Goal: Transaction & Acquisition: Purchase product/service

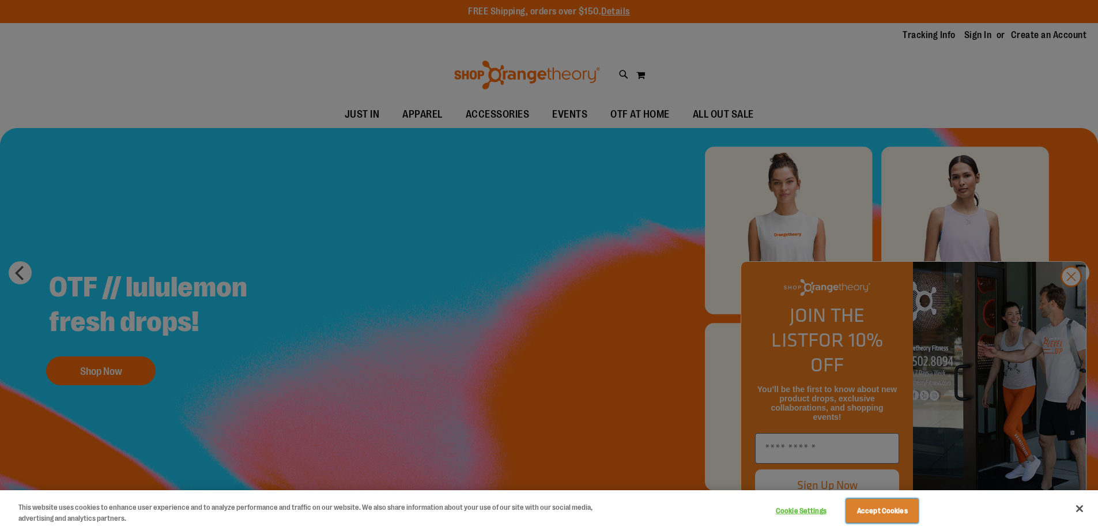
click at [876, 513] on button "Accept Cookies" at bounding box center [882, 511] width 72 height 24
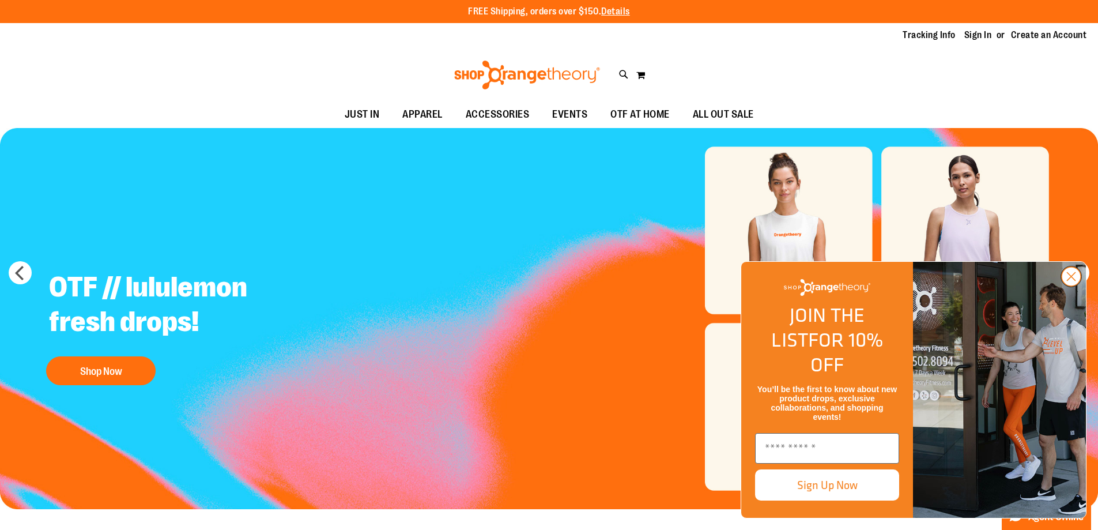
click at [1073, 281] on icon "Close dialog" at bounding box center [1072, 277] width 8 height 8
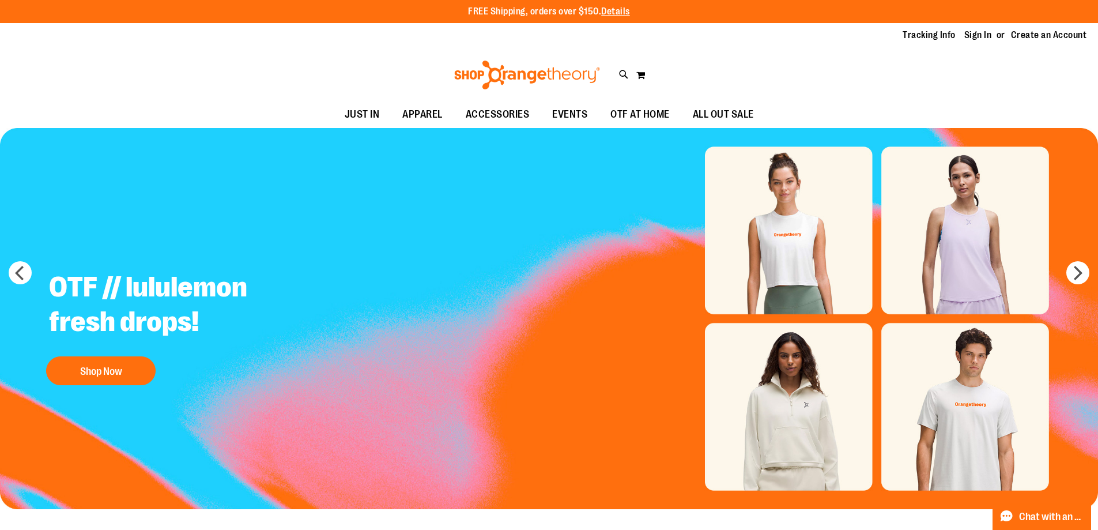
click at [790, 398] on img "Slide 1 of 5" at bounding box center [549, 318] width 1098 height 381
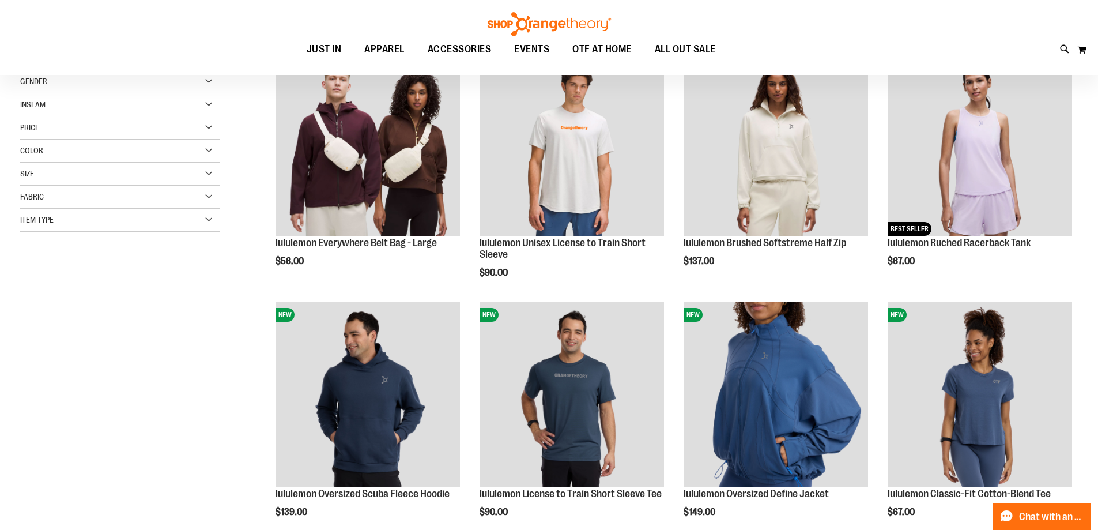
scroll to position [230, 0]
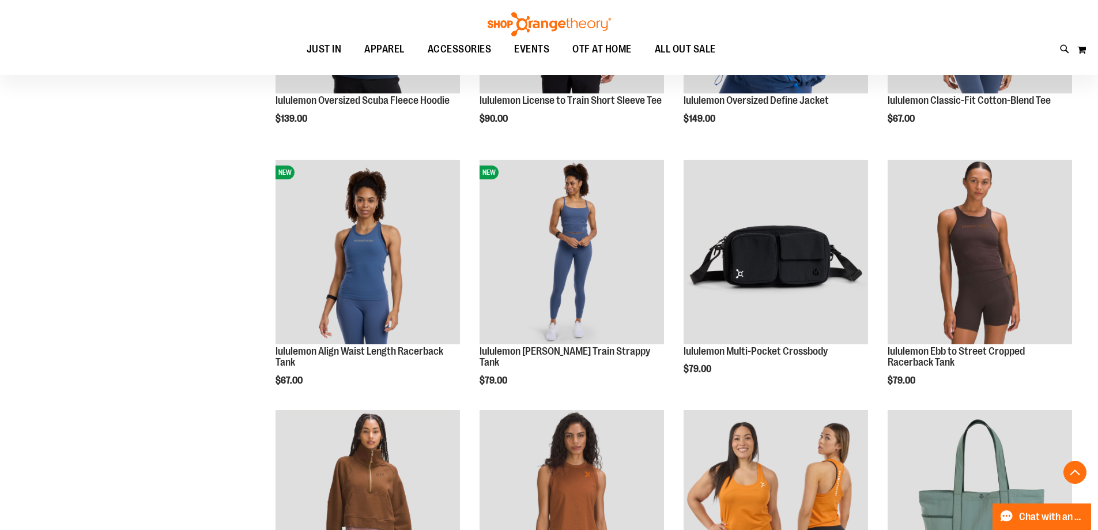
scroll to position [749, 0]
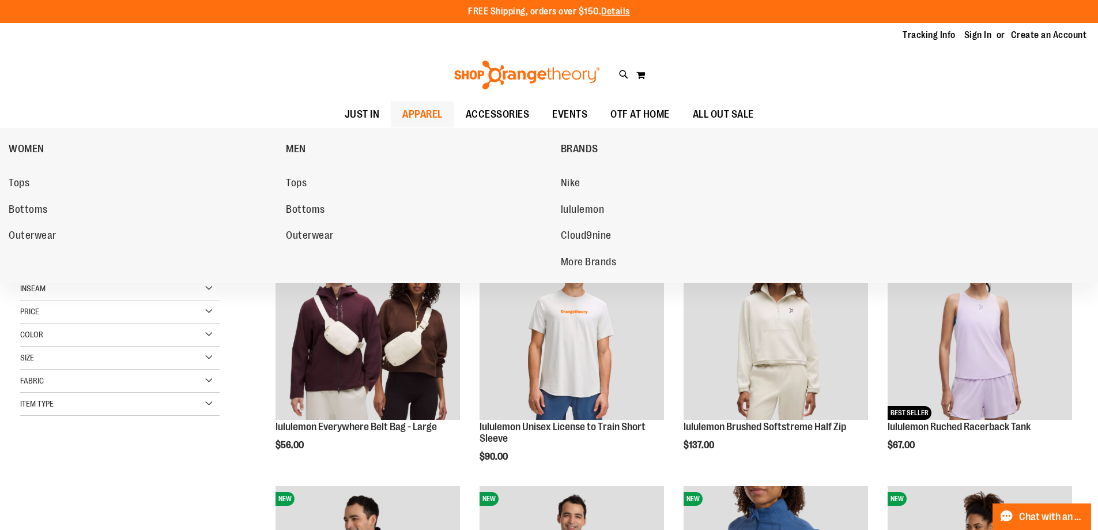
click at [405, 103] on span "APPAREL" at bounding box center [422, 114] width 40 height 26
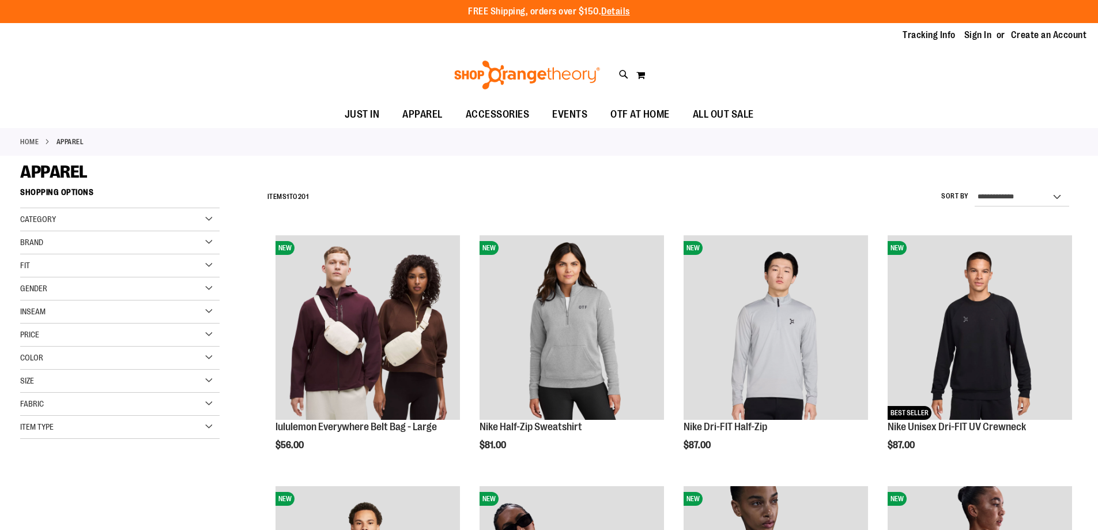
click at [156, 379] on div "Size" at bounding box center [119, 381] width 199 height 23
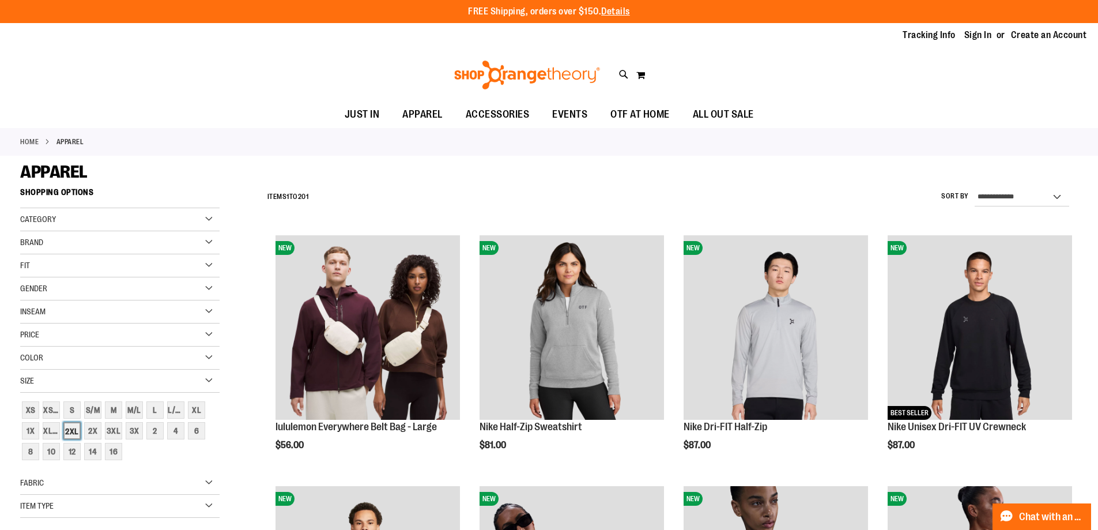
click at [73, 436] on div "2XL" at bounding box center [71, 430] width 17 height 17
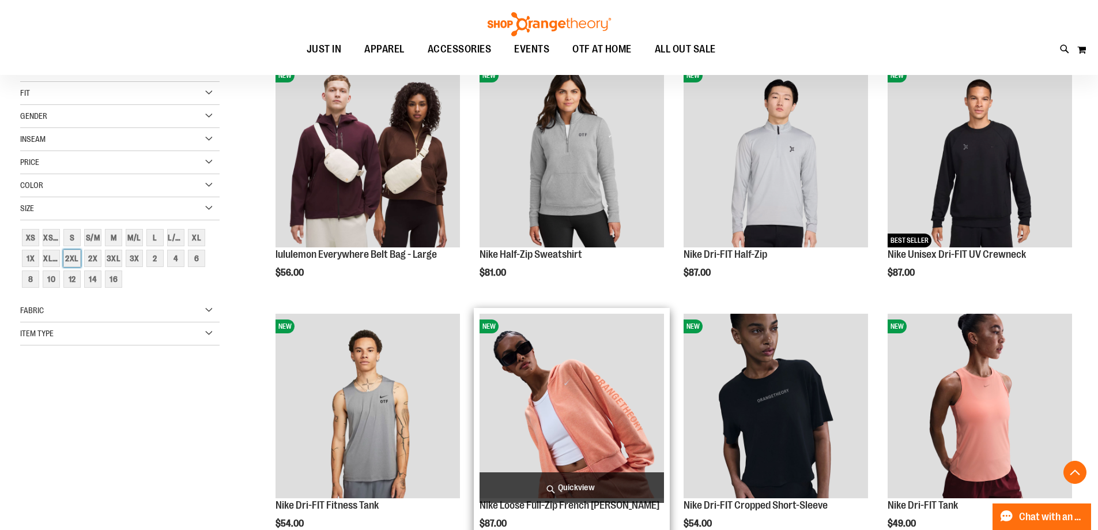
scroll to position [182, 0]
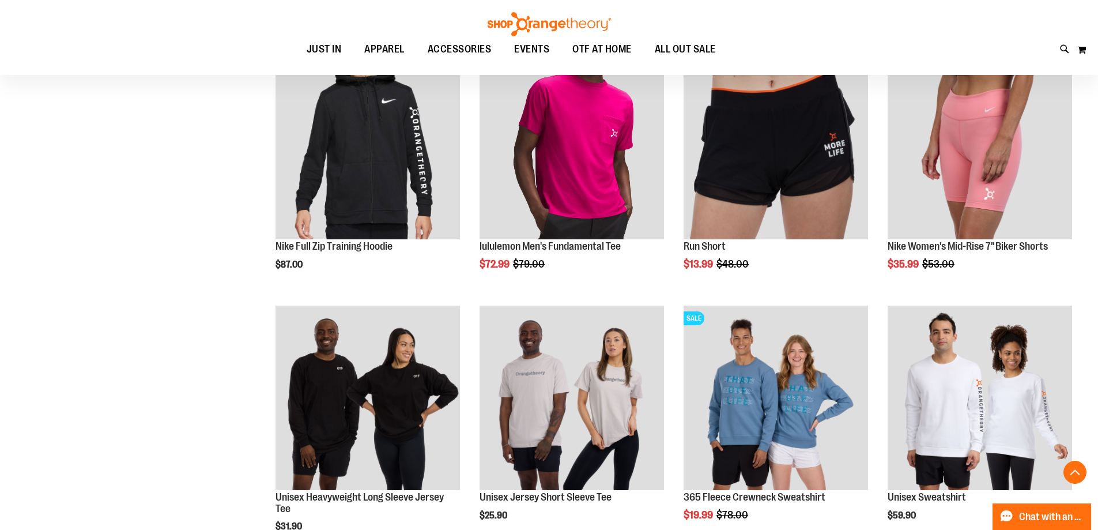
scroll to position [989, 0]
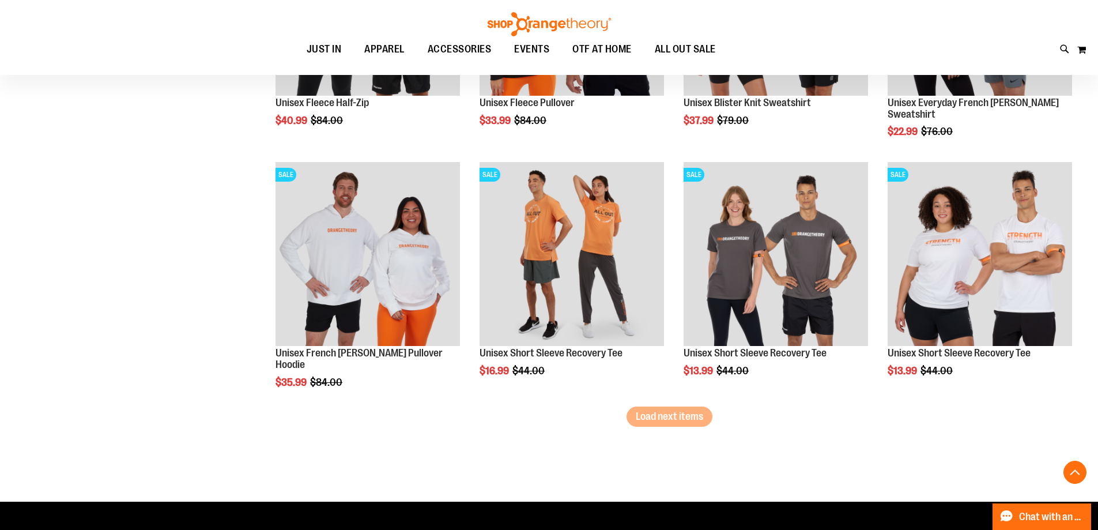
scroll to position [2085, 0]
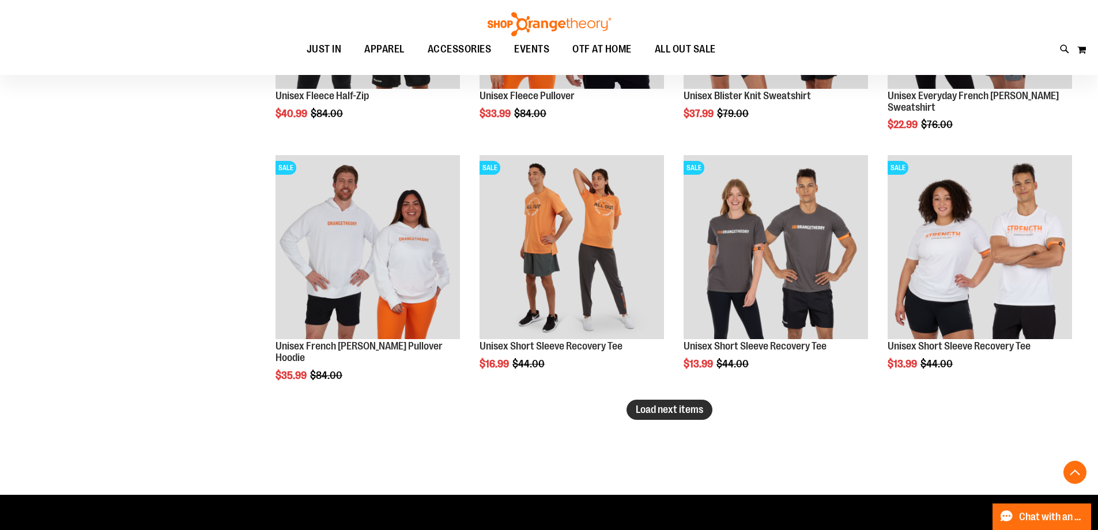
click at [698, 412] on span "Load next items" at bounding box center [669, 410] width 67 height 12
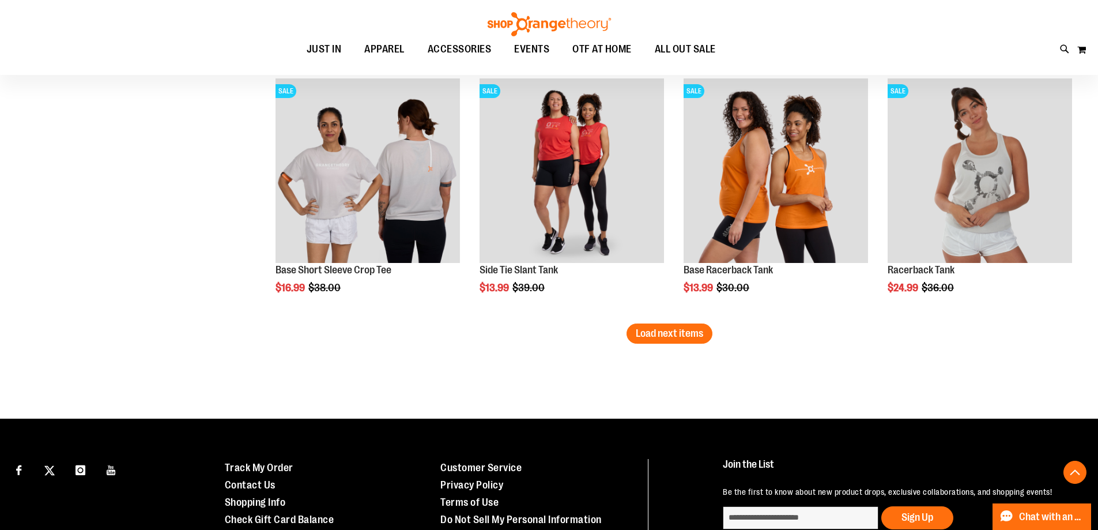
scroll to position [2892, 0]
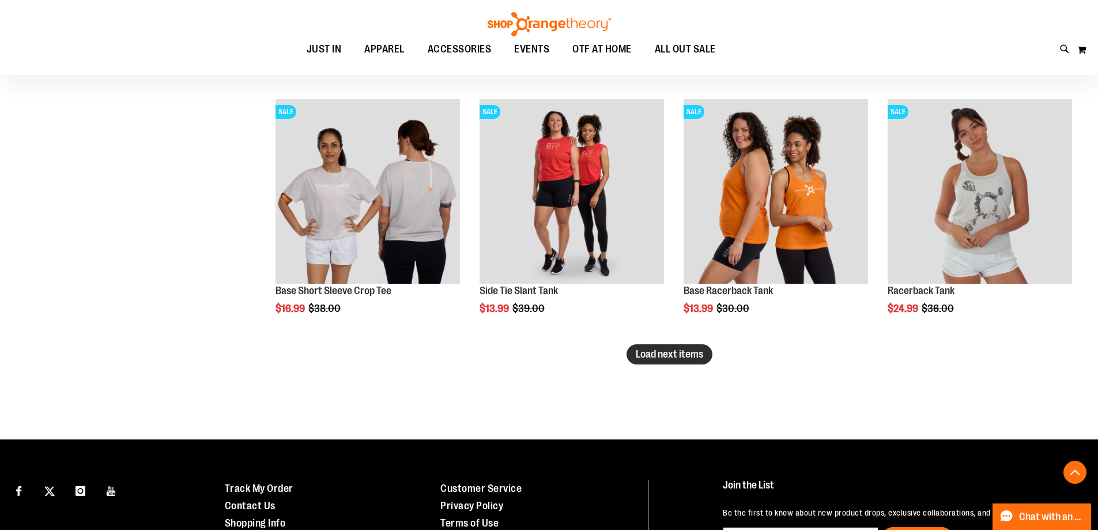
click at [693, 360] on span "Load next items" at bounding box center [669, 354] width 67 height 12
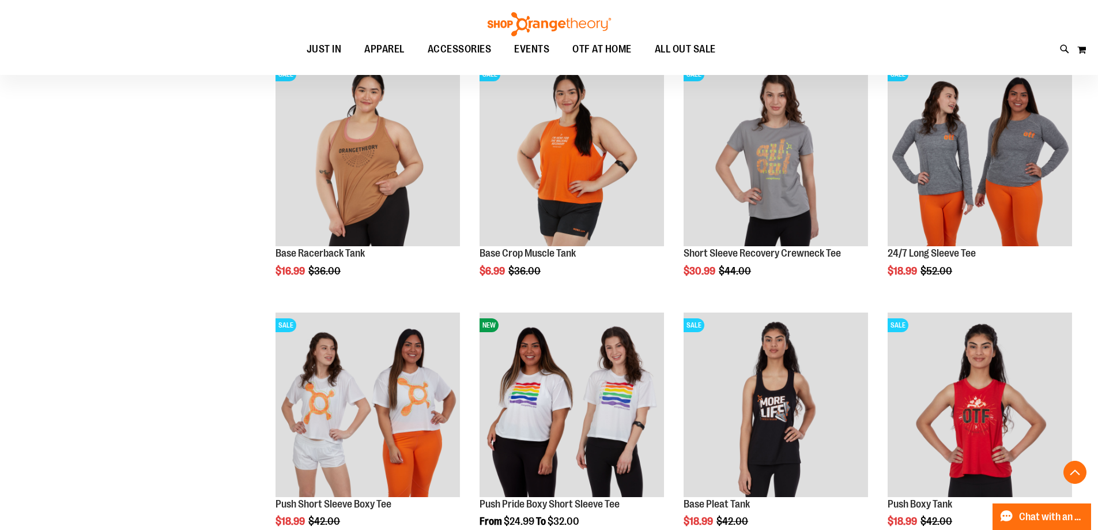
scroll to position [3469, 0]
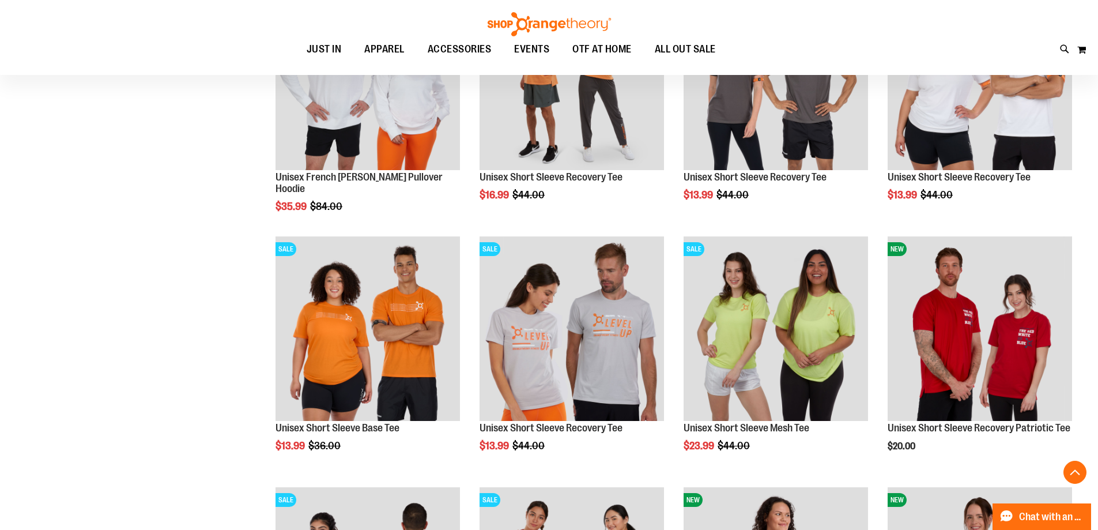
scroll to position [187, 0]
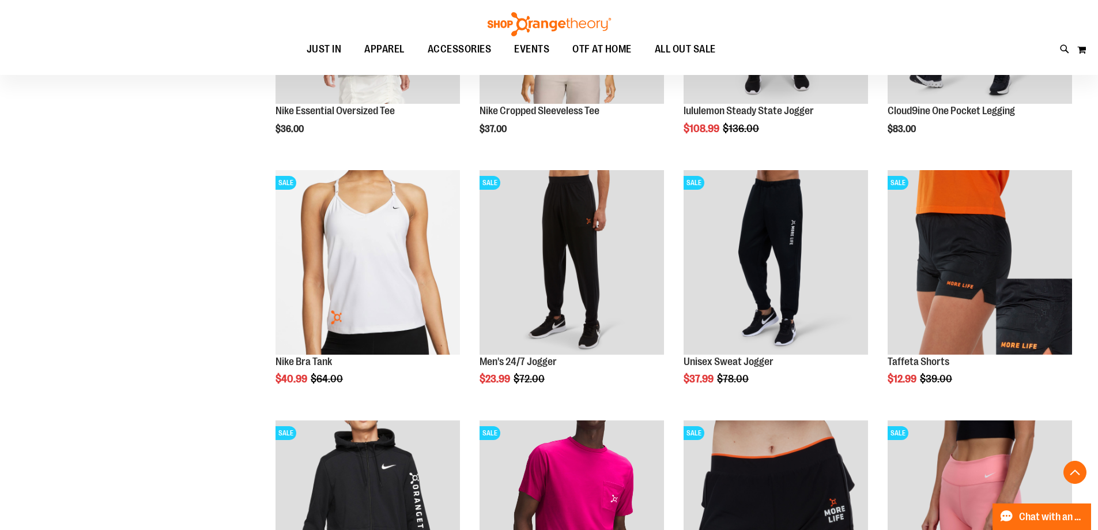
scroll to position [576, 0]
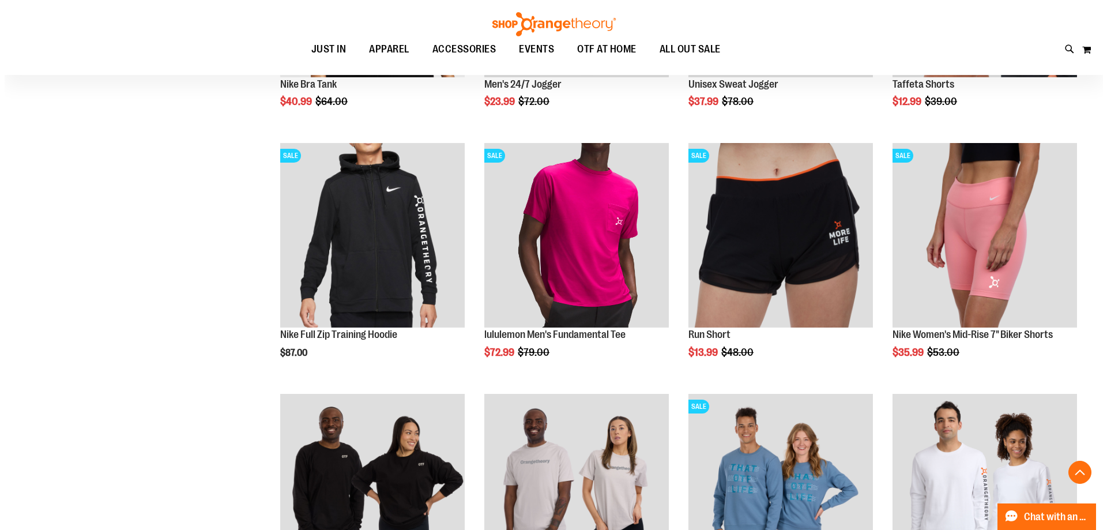
scroll to position [864, 0]
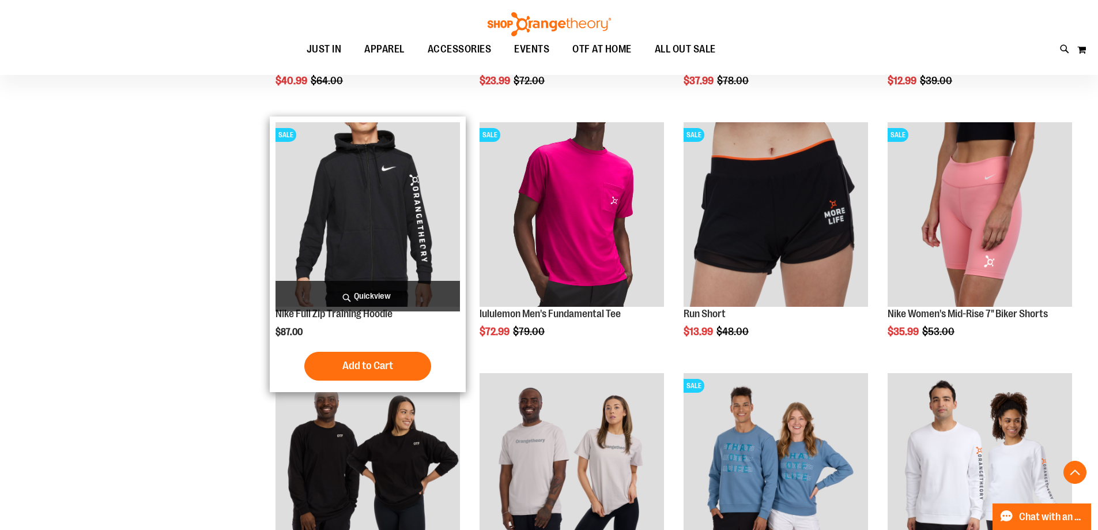
click at [354, 296] on span "Quickview" at bounding box center [368, 296] width 184 height 31
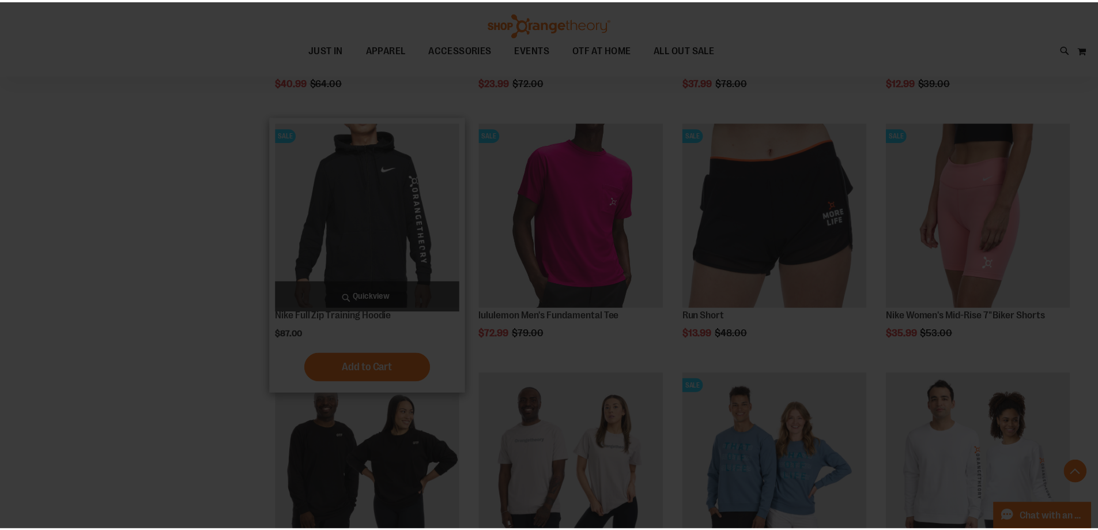
scroll to position [0, 0]
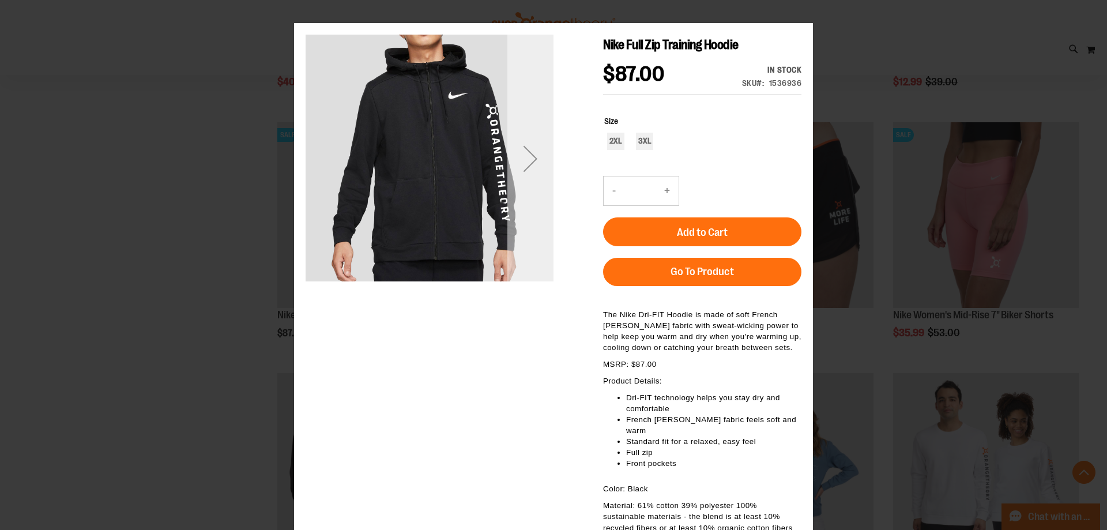
click at [538, 169] on div "Next" at bounding box center [530, 158] width 46 height 46
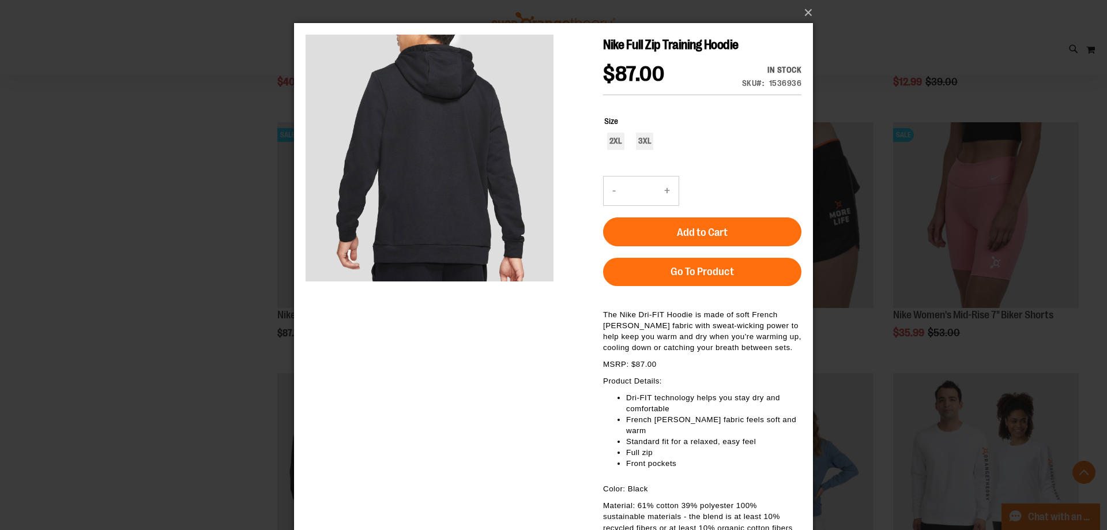
click at [193, 304] on div "×" at bounding box center [553, 265] width 1107 height 530
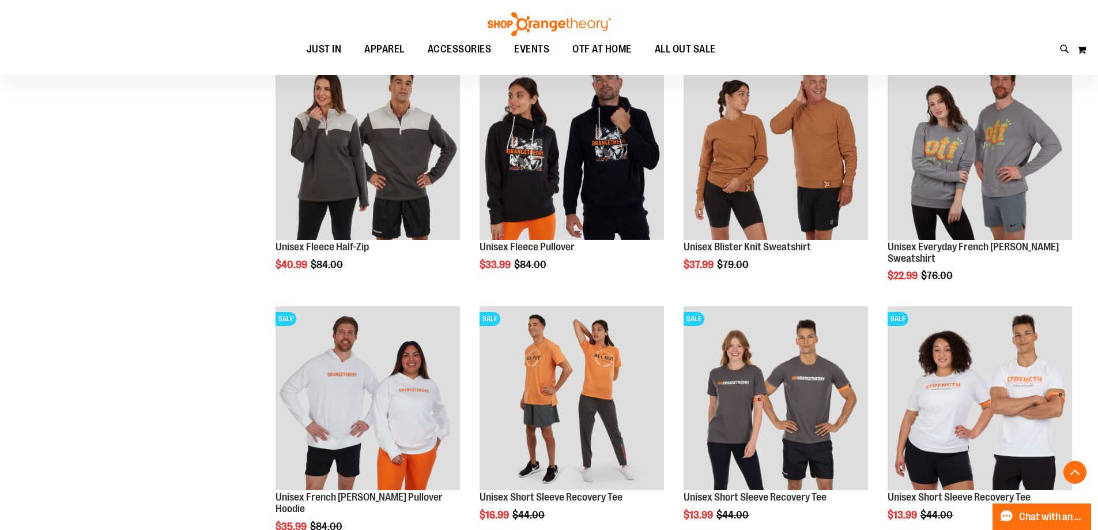
scroll to position [2017, 0]
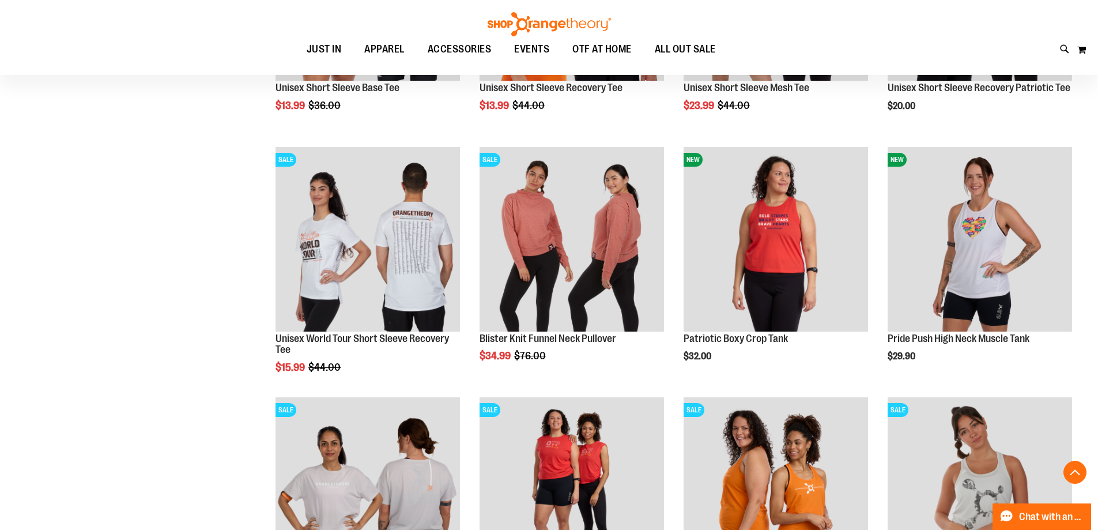
scroll to position [2825, 0]
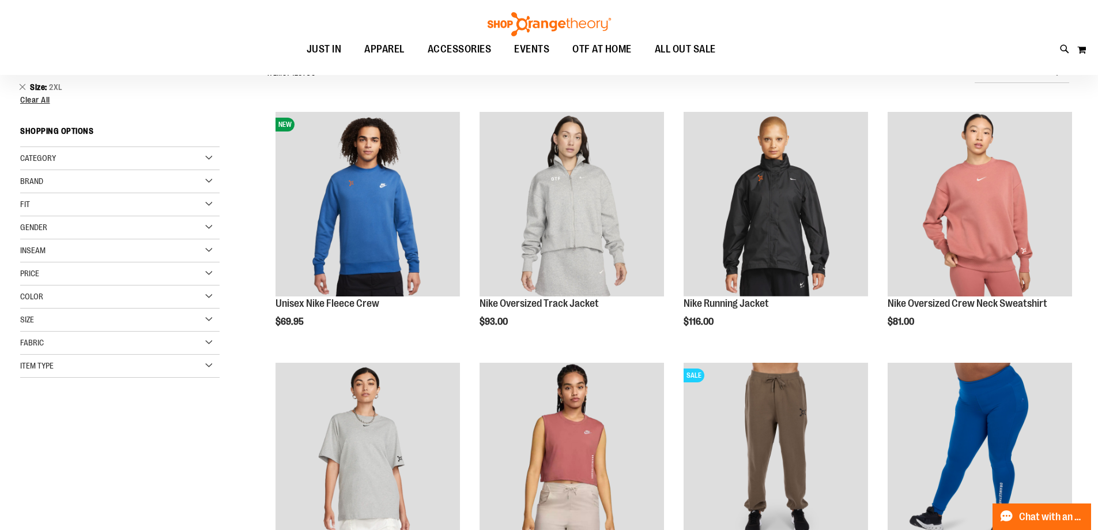
scroll to position [115, 0]
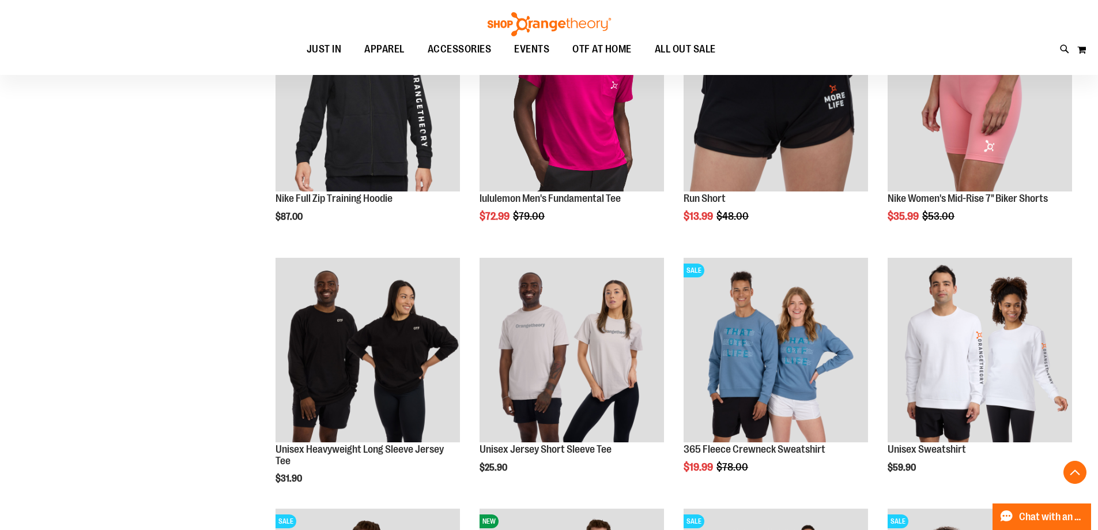
scroll to position [1268, 0]
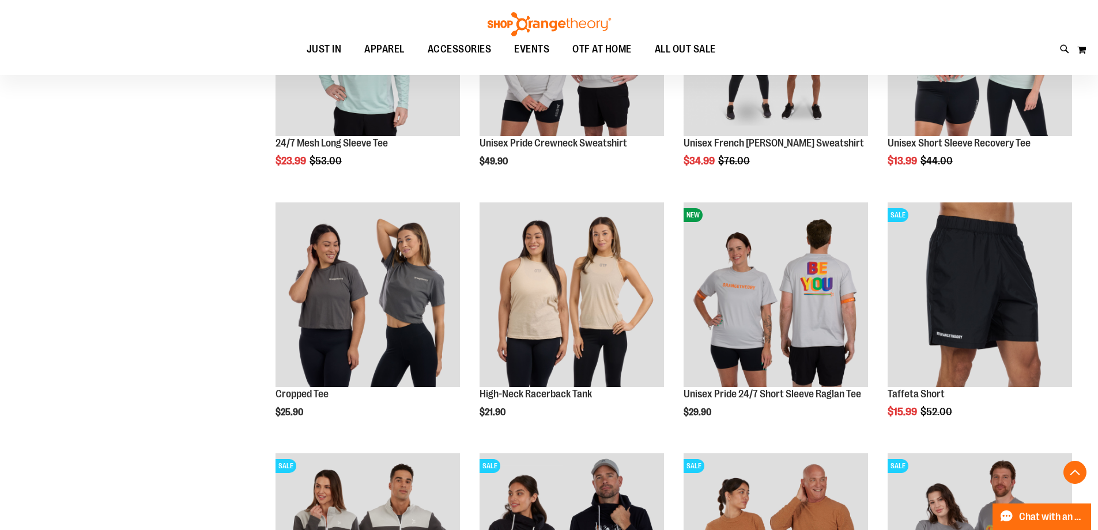
scroll to position [1556, 0]
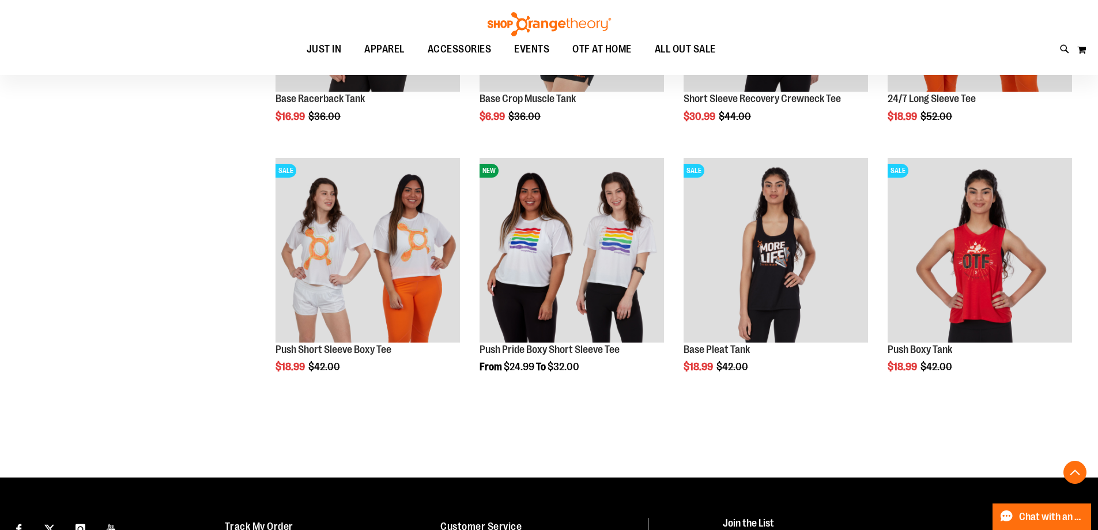
scroll to position [3343, 0]
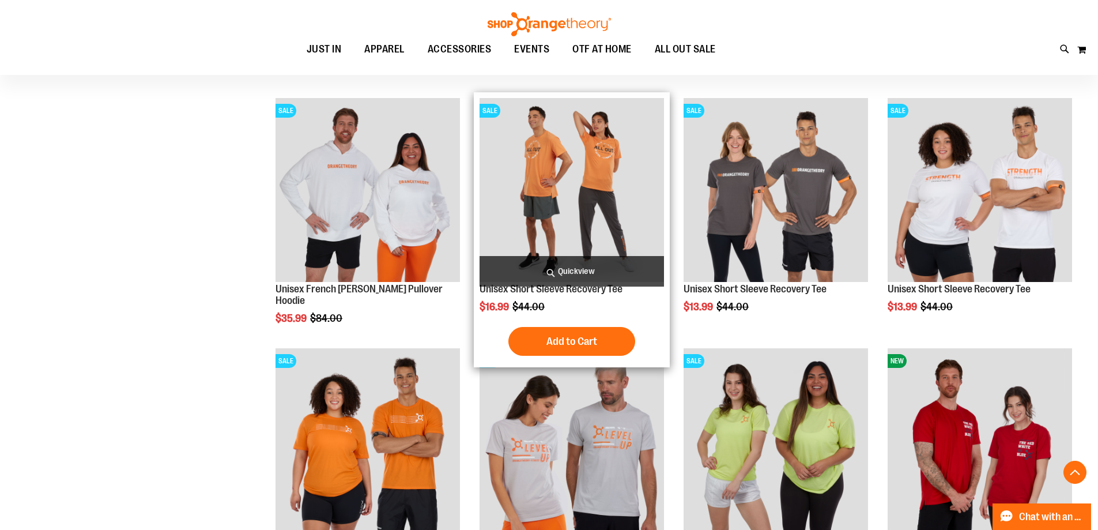
scroll to position [2133, 0]
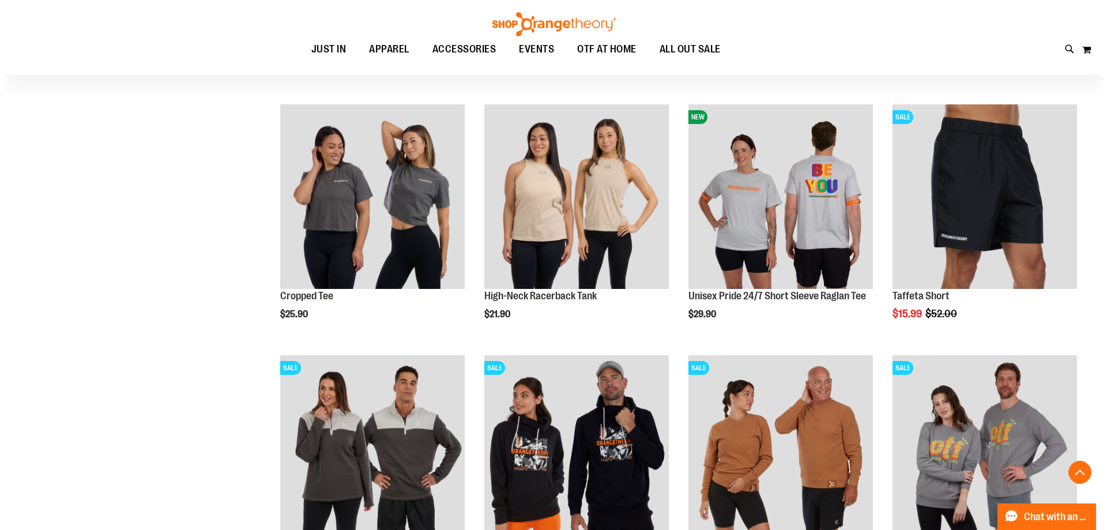
scroll to position [1614, 0]
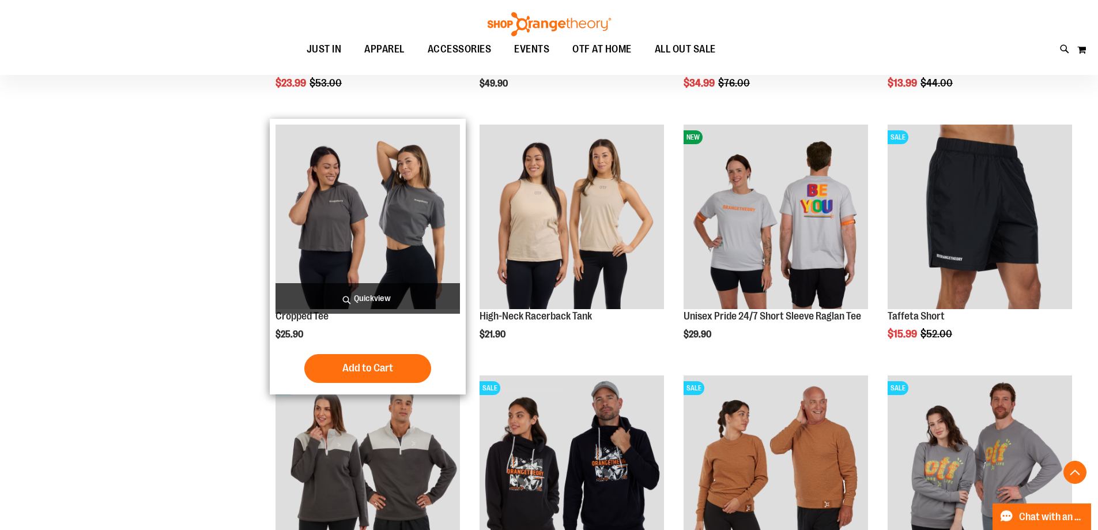
click at [366, 287] on span "Quickview" at bounding box center [368, 298] width 184 height 31
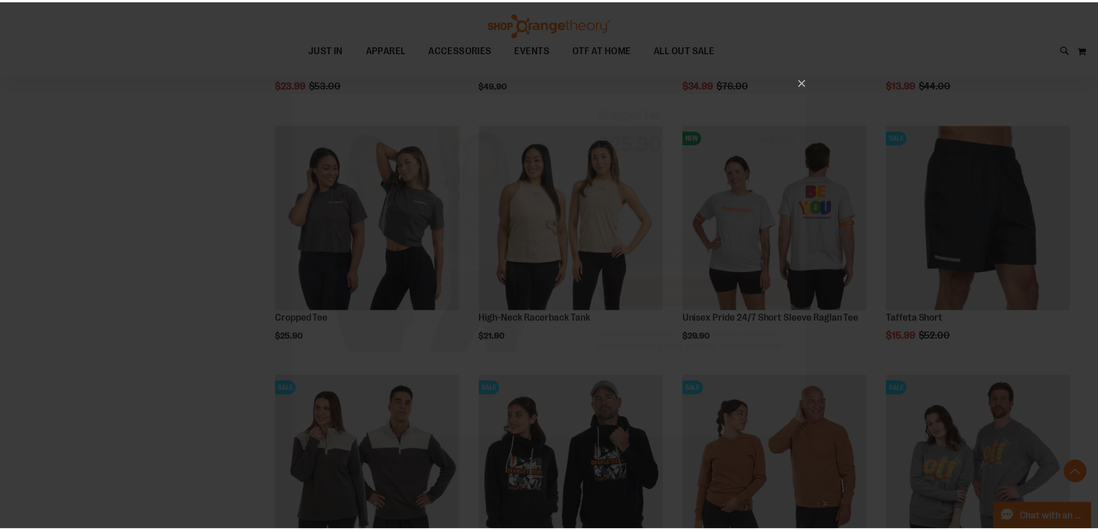
scroll to position [0, 0]
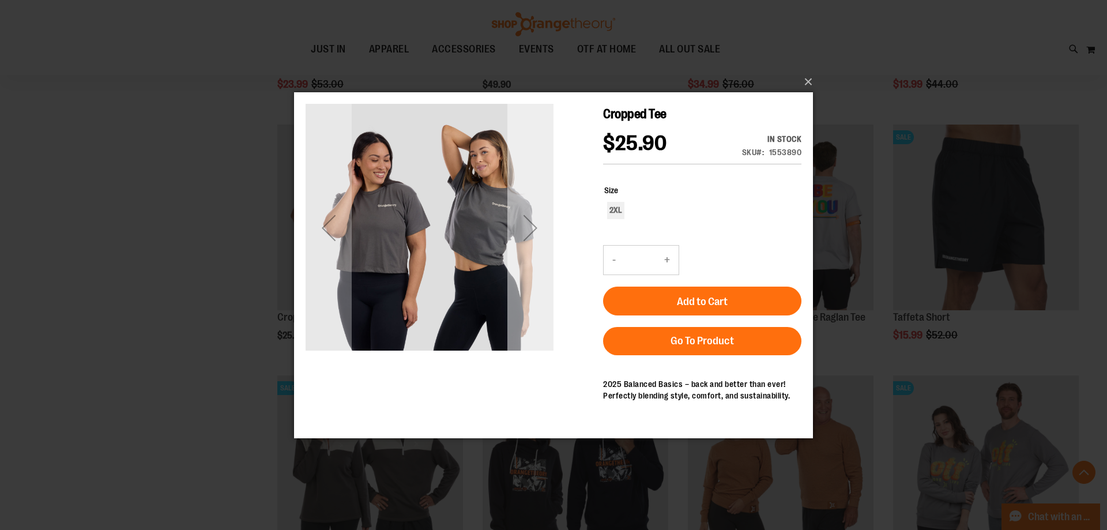
click at [542, 231] on div "Next" at bounding box center [530, 227] width 46 height 46
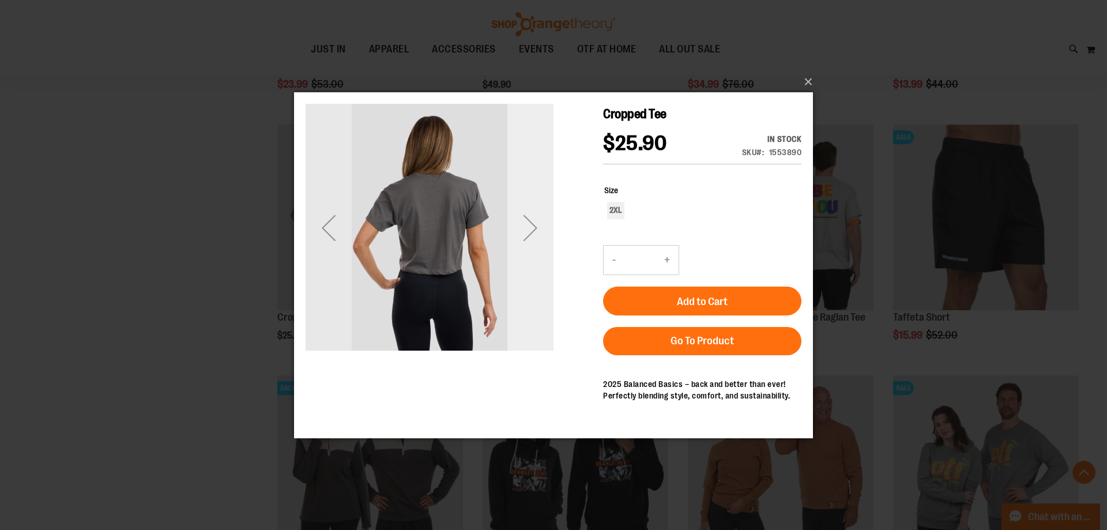
click at [542, 231] on div "Next" at bounding box center [530, 227] width 46 height 46
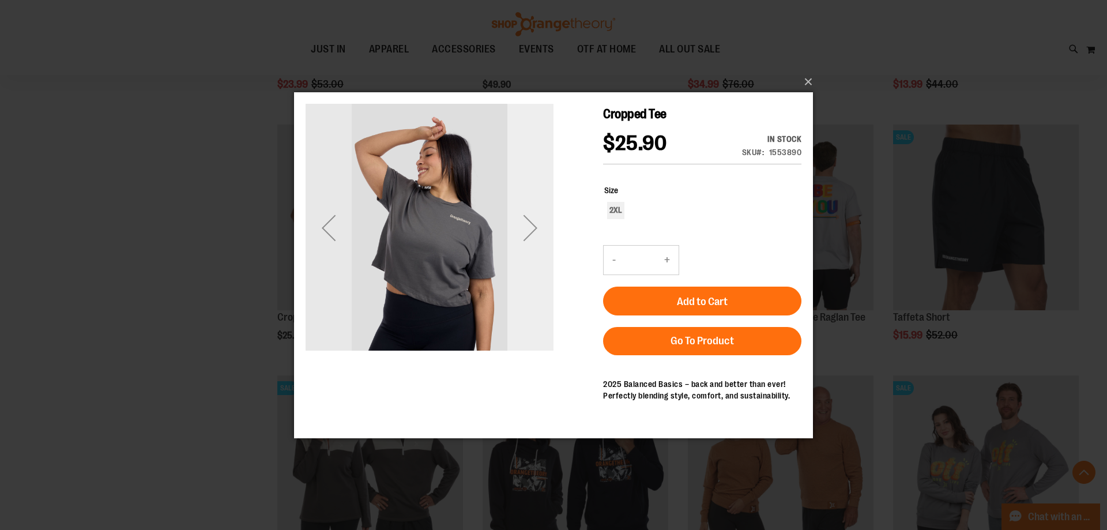
click at [542, 231] on div "Next" at bounding box center [530, 227] width 46 height 46
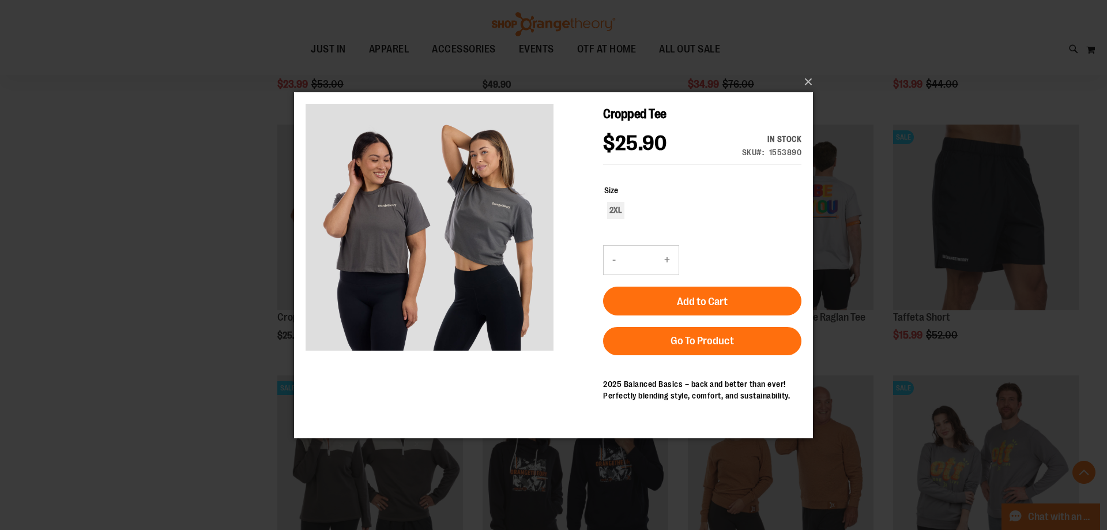
click at [227, 257] on div "×" at bounding box center [553, 265] width 1107 height 530
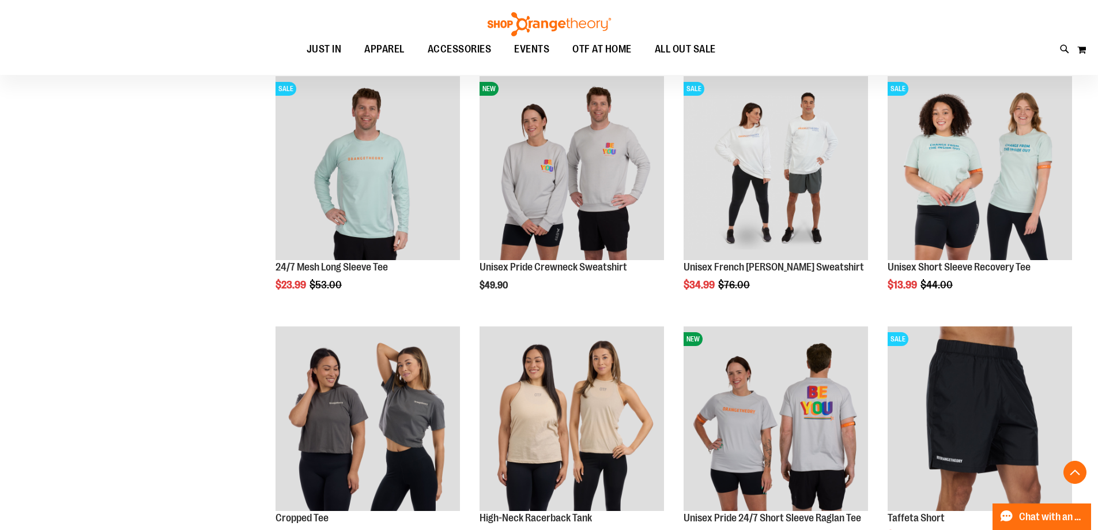
scroll to position [1383, 0]
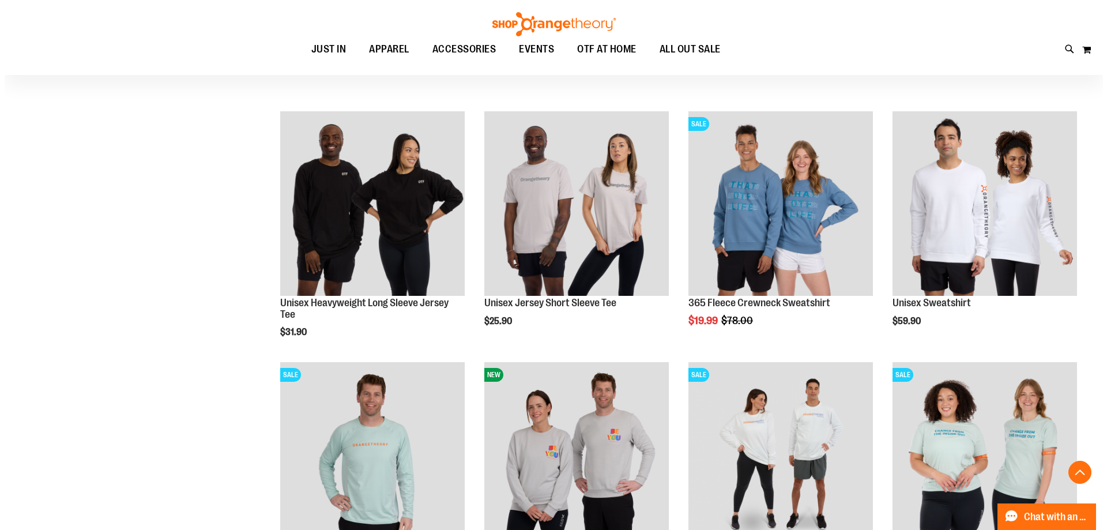
scroll to position [1095, 0]
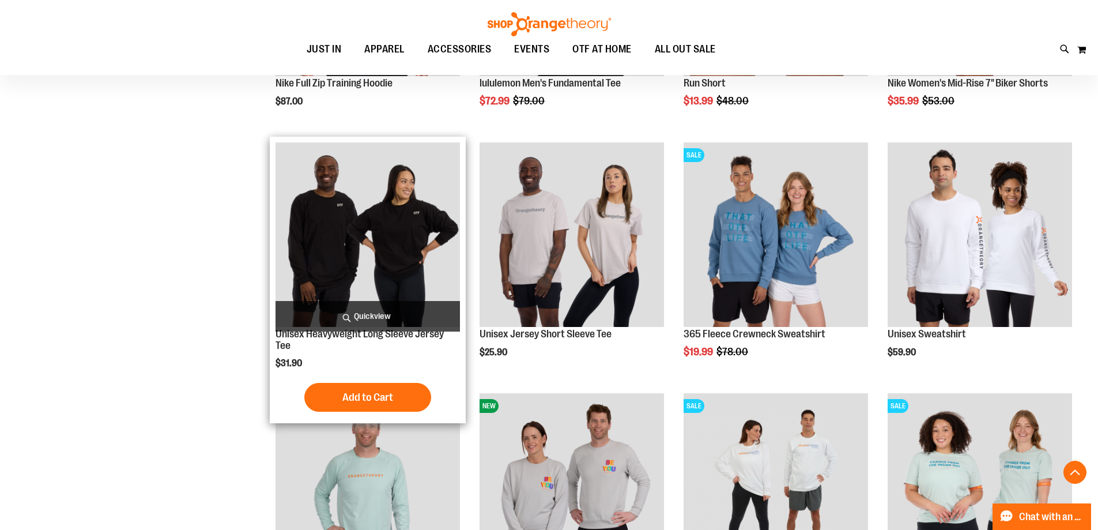
click at [391, 306] on span "Quickview" at bounding box center [368, 316] width 184 height 31
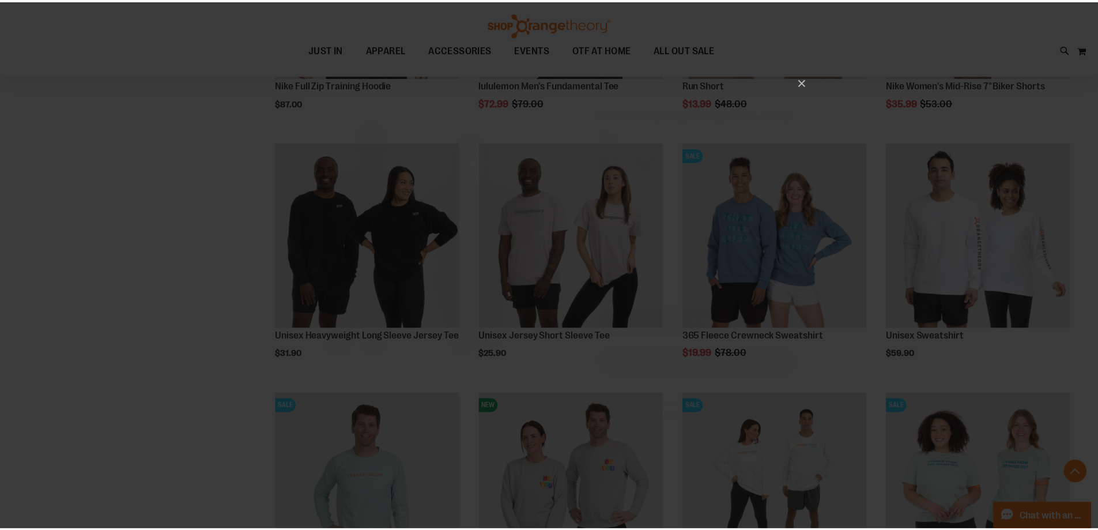
scroll to position [0, 0]
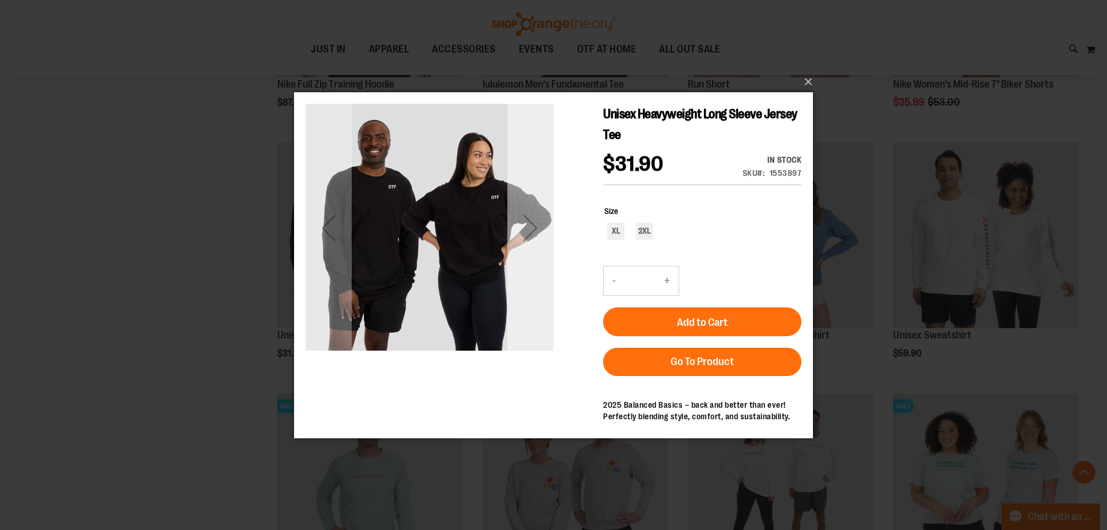
click at [533, 238] on div "Next" at bounding box center [530, 227] width 46 height 46
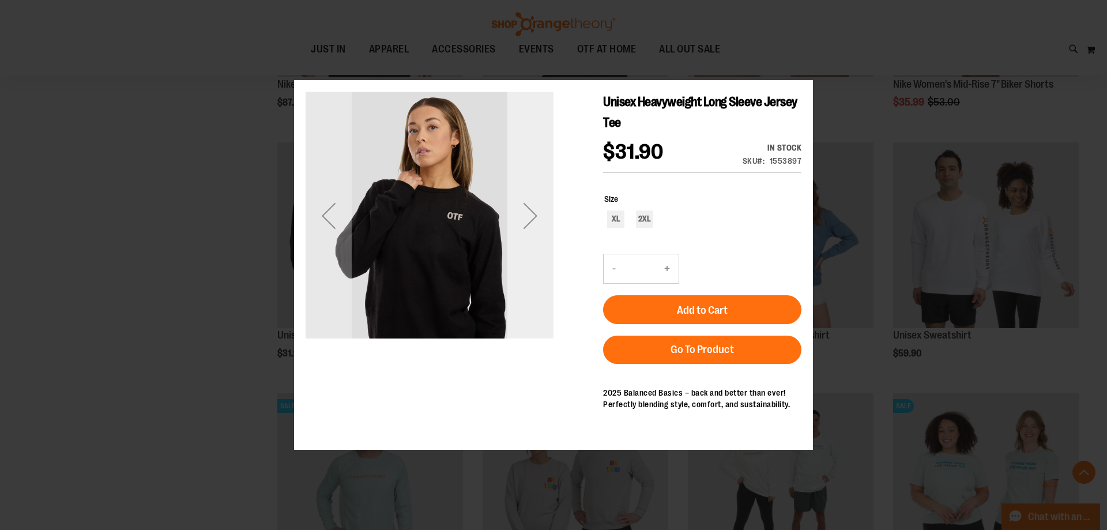
click at [533, 232] on div "Next" at bounding box center [530, 215] width 46 height 46
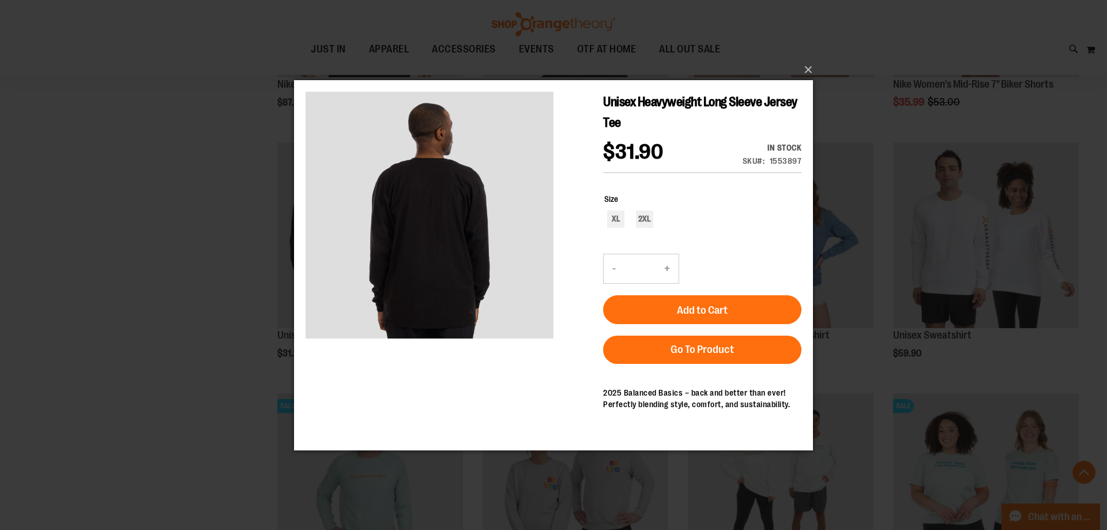
click at [105, 272] on div "×" at bounding box center [553, 265] width 1107 height 530
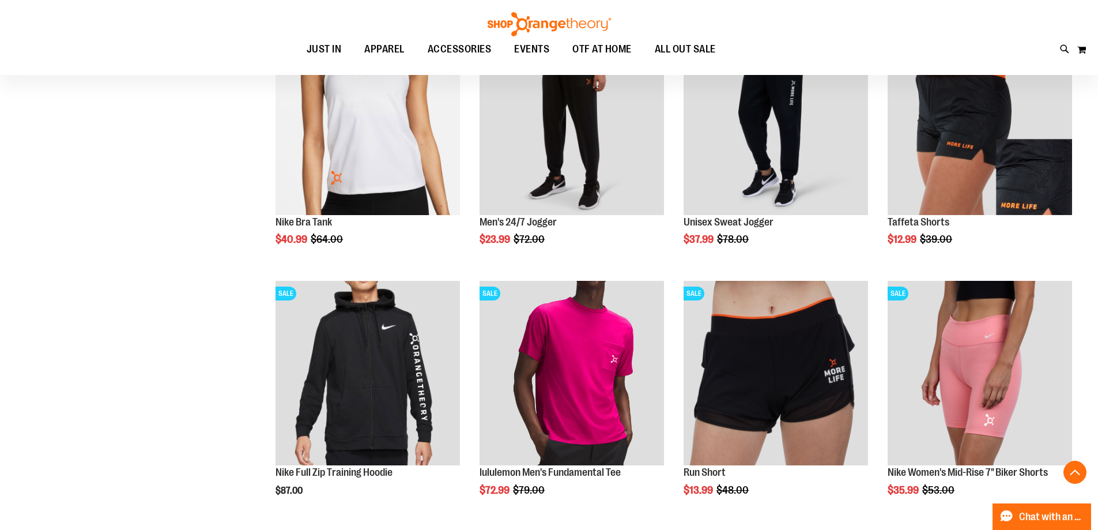
scroll to position [518, 0]
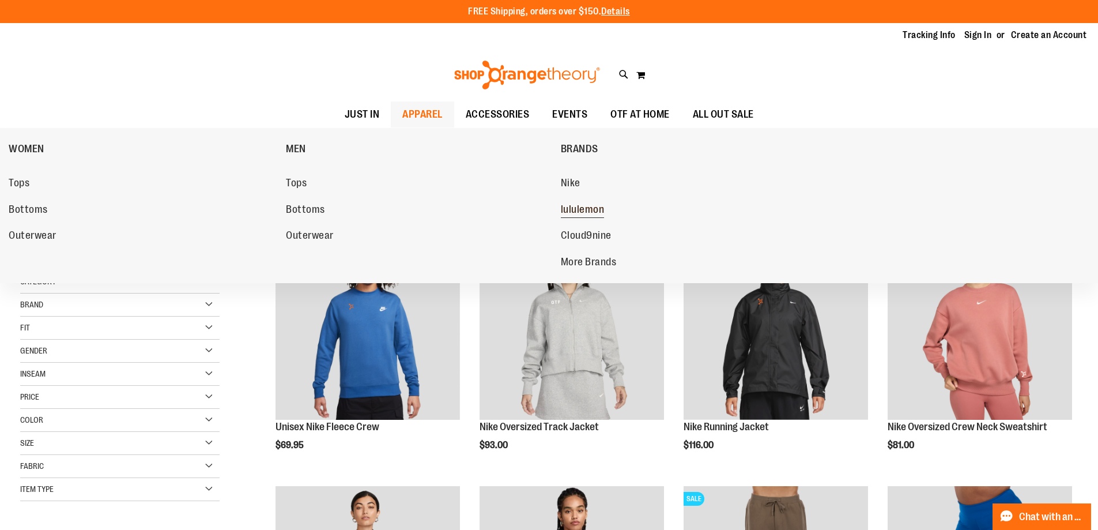
click at [597, 209] on span "lululemon" at bounding box center [583, 211] width 44 height 14
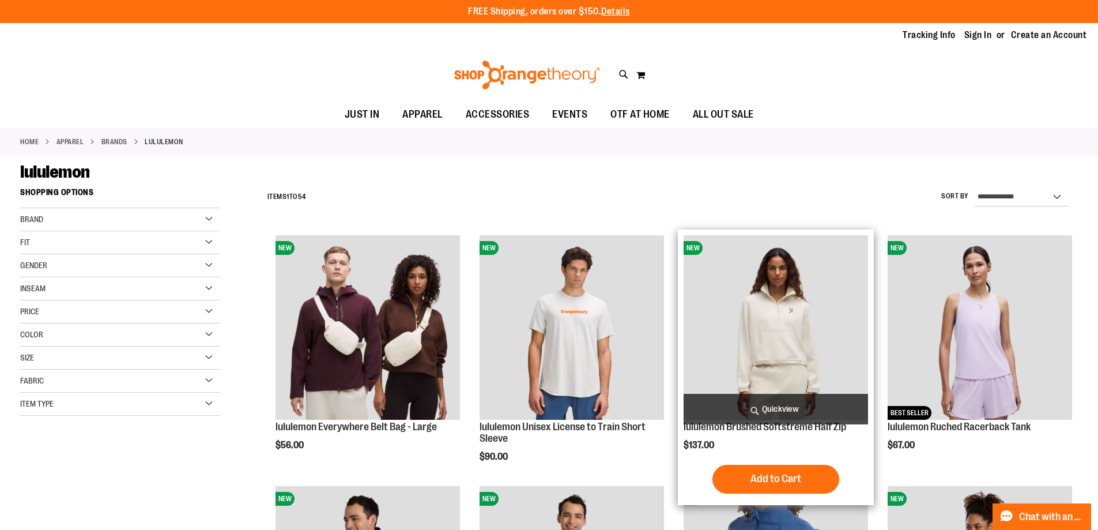
click at [785, 406] on span "Quickview" at bounding box center [776, 409] width 184 height 31
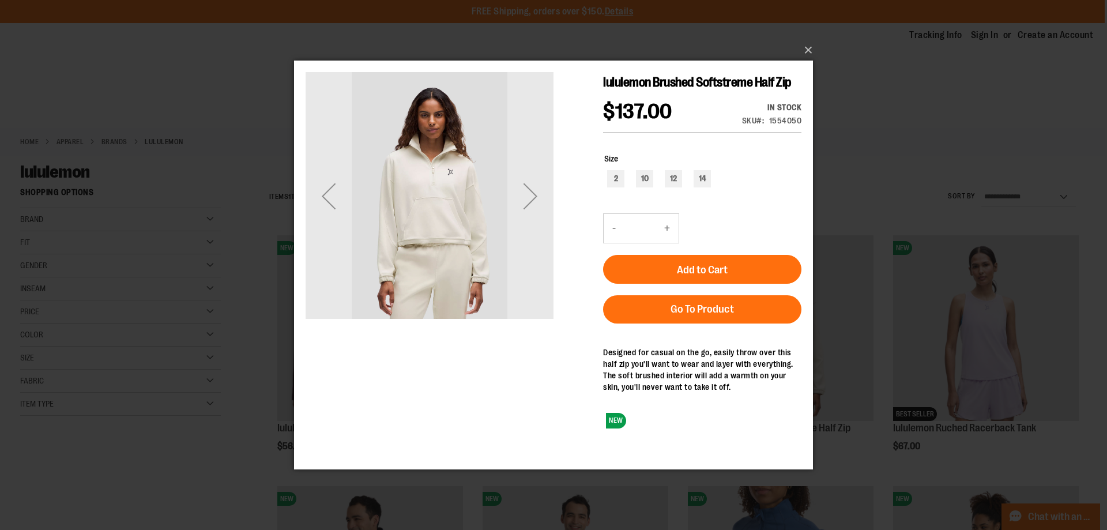
click at [848, 163] on div "×" at bounding box center [553, 265] width 1107 height 530
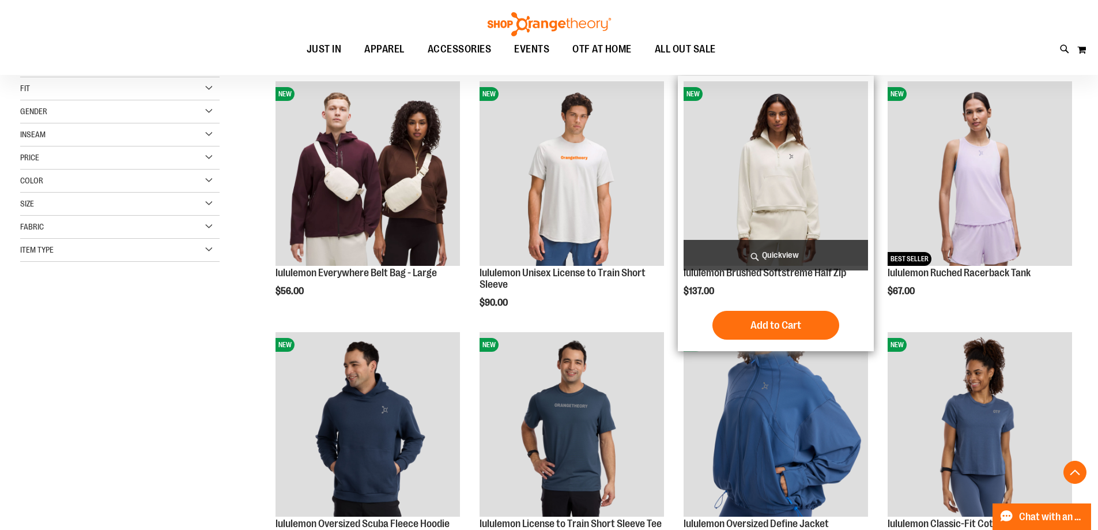
scroll to position [288, 0]
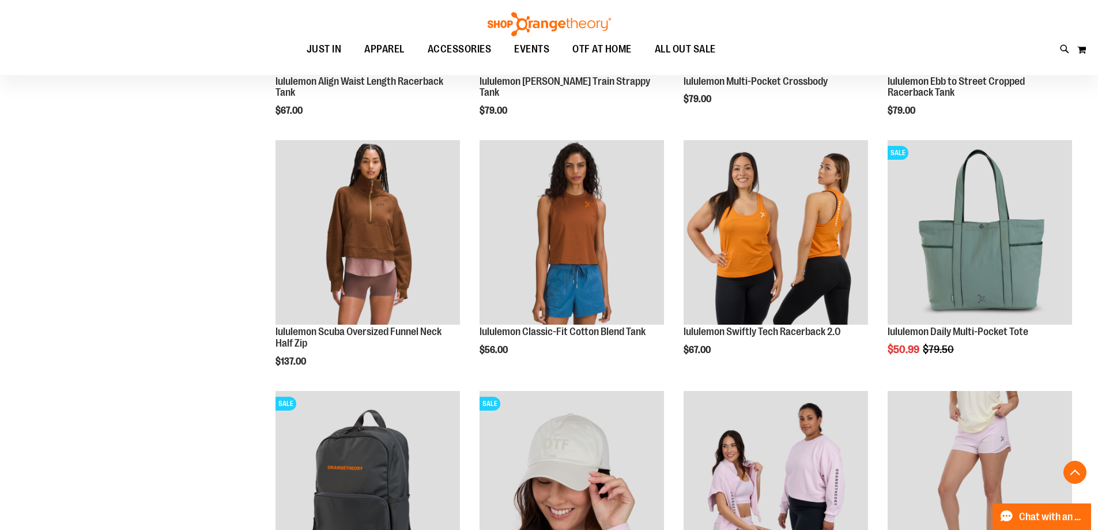
scroll to position [864, 0]
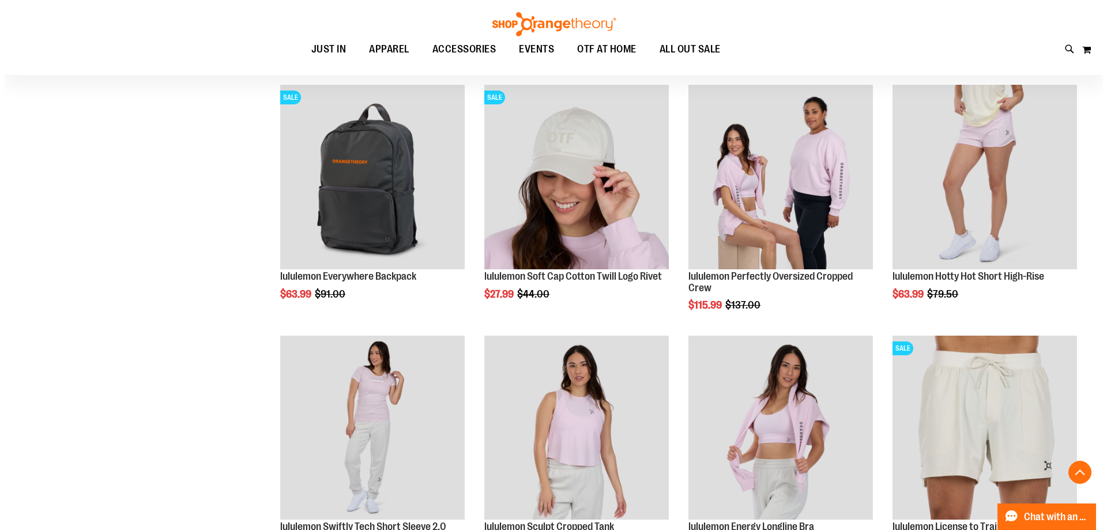
scroll to position [1210, 0]
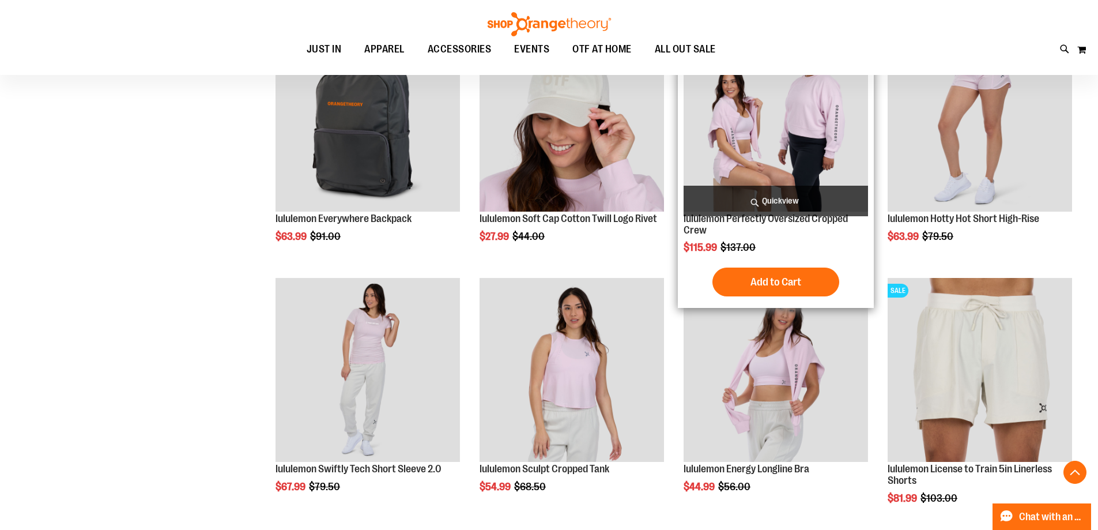
click at [804, 210] on span "Quickview" at bounding box center [776, 201] width 184 height 31
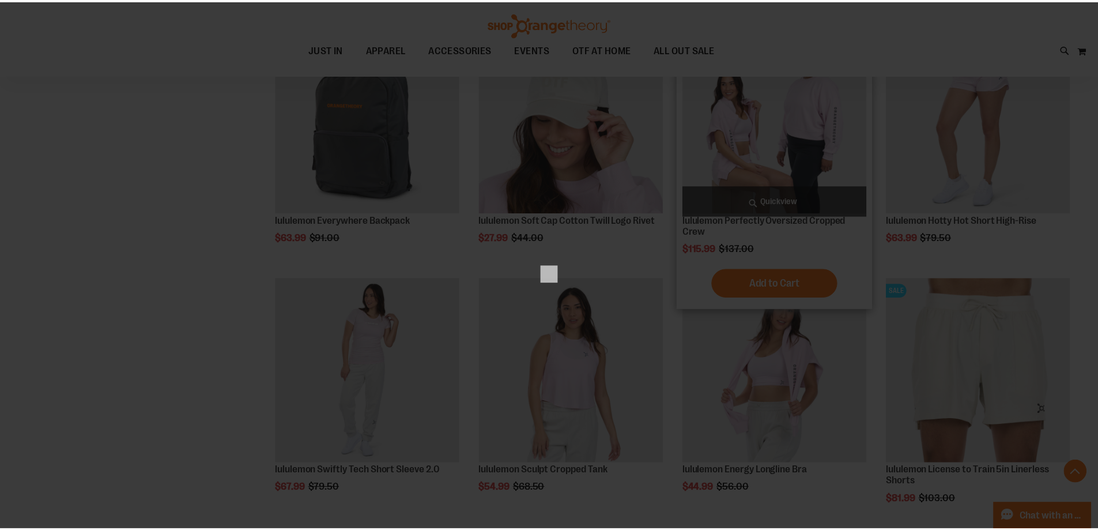
scroll to position [0, 0]
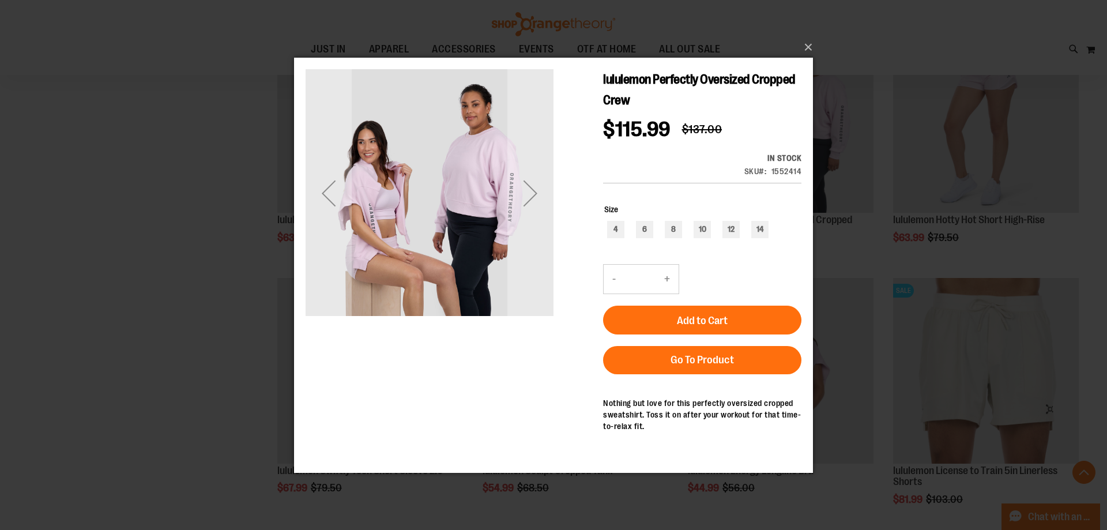
click at [208, 354] on div "×" at bounding box center [553, 265] width 1107 height 530
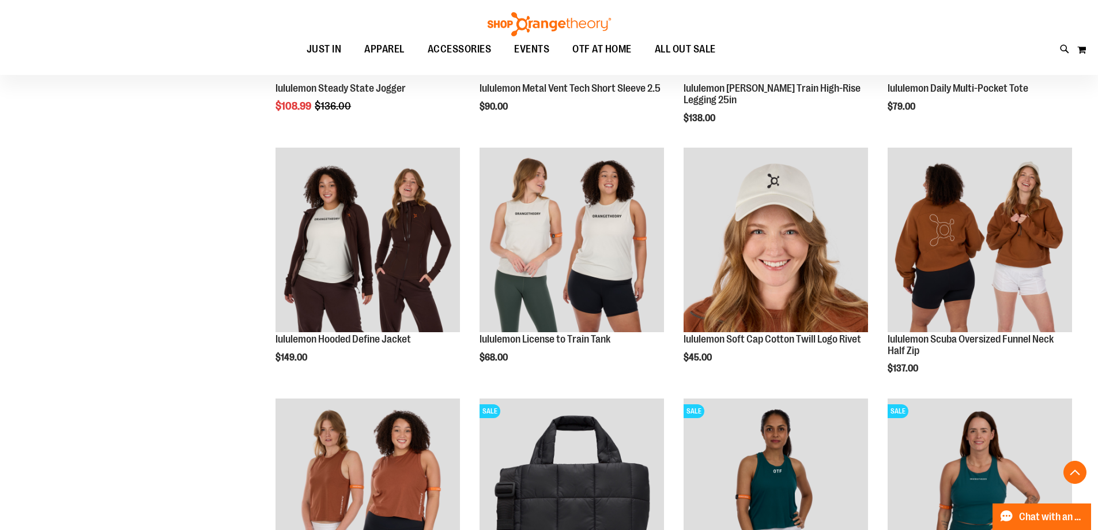
scroll to position [1844, 0]
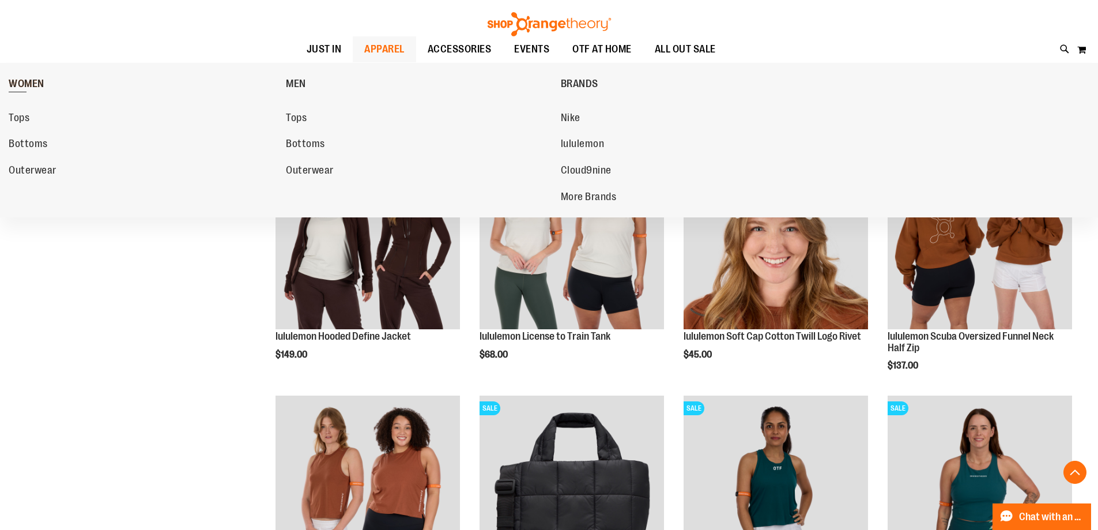
click at [40, 86] on span "WOMEN" at bounding box center [27, 85] width 36 height 14
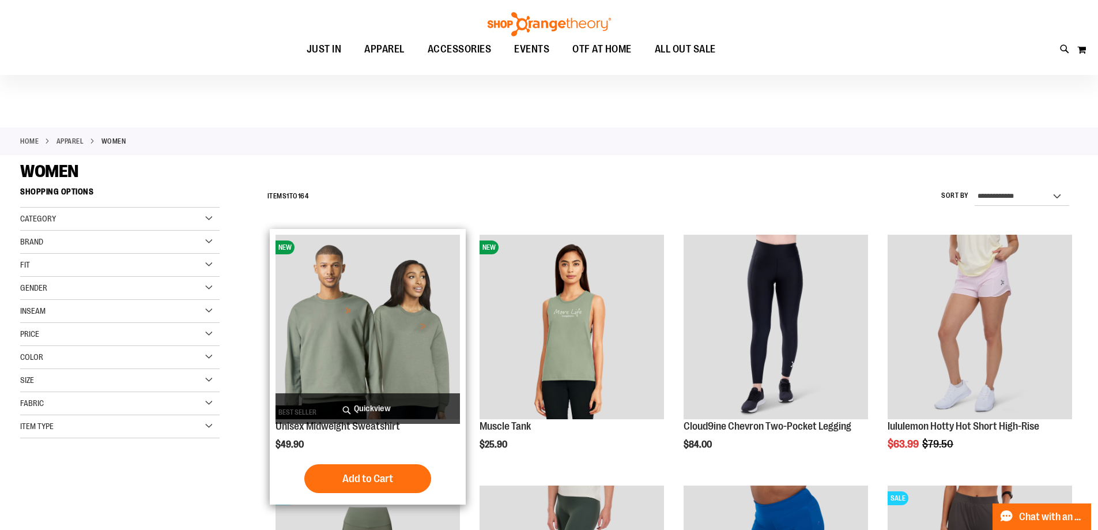
scroll to position [230, 0]
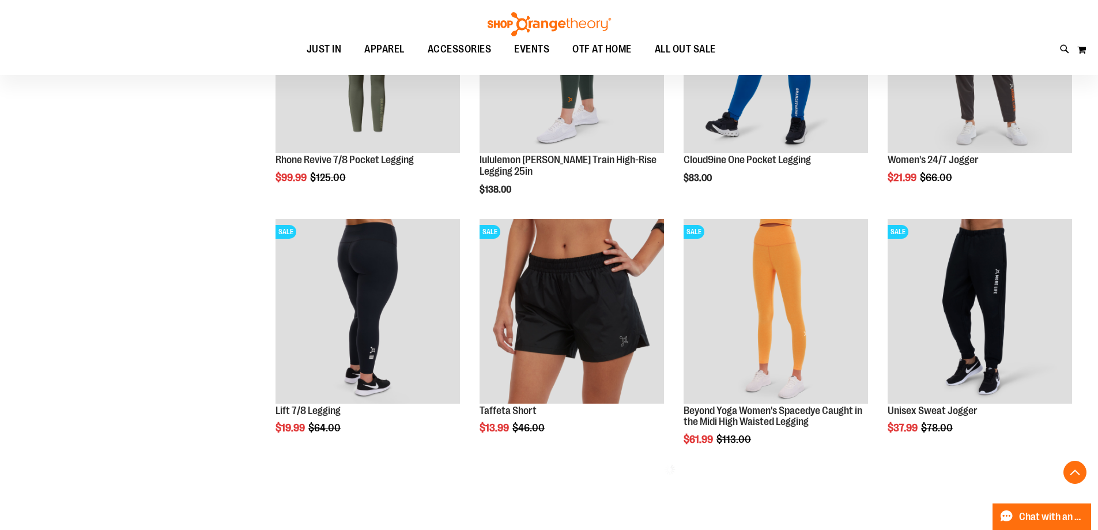
scroll to position [518, 0]
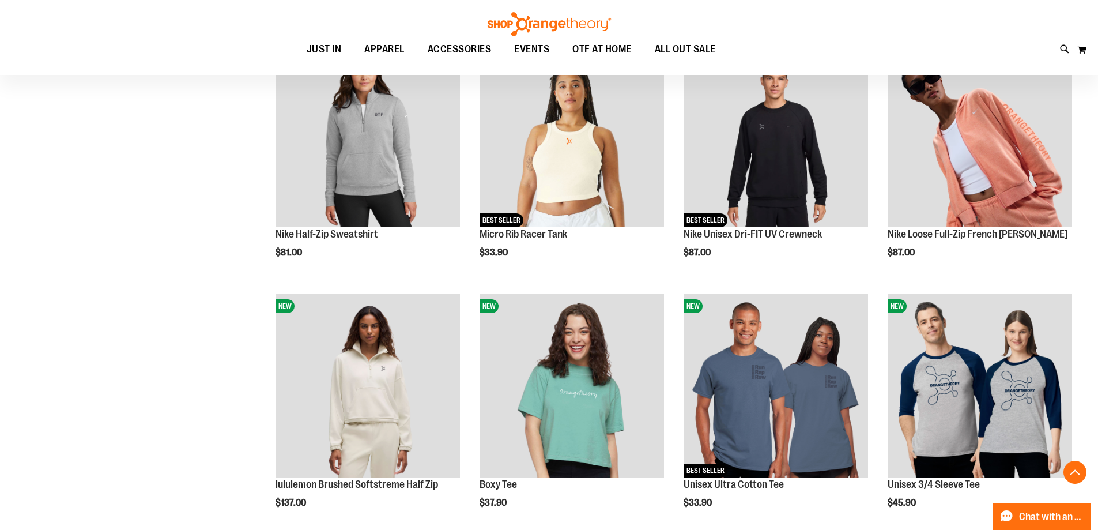
scroll to position [1960, 0]
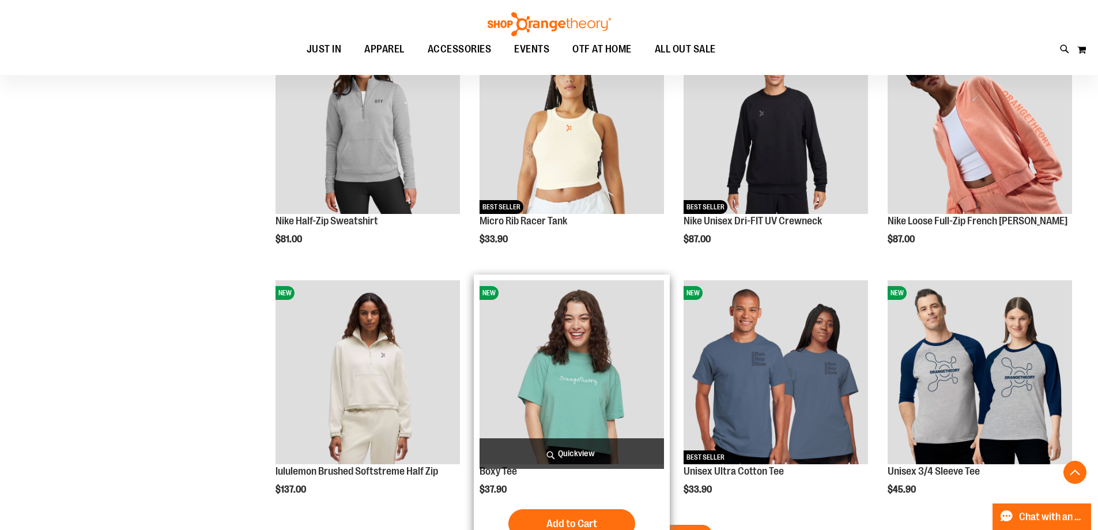
click at [614, 438] on img "product" at bounding box center [572, 372] width 184 height 184
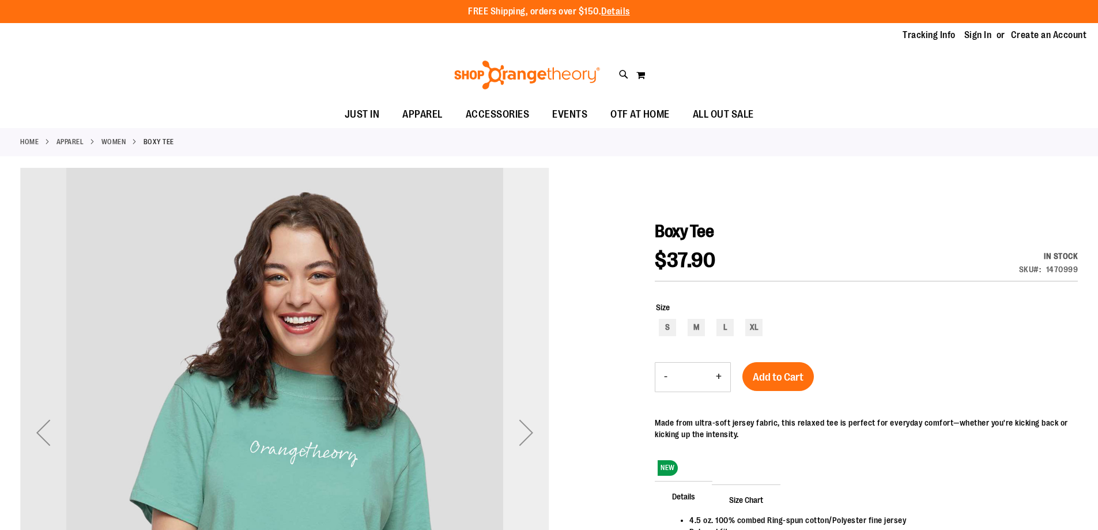
click at [531, 437] on div "Next" at bounding box center [526, 432] width 46 height 46
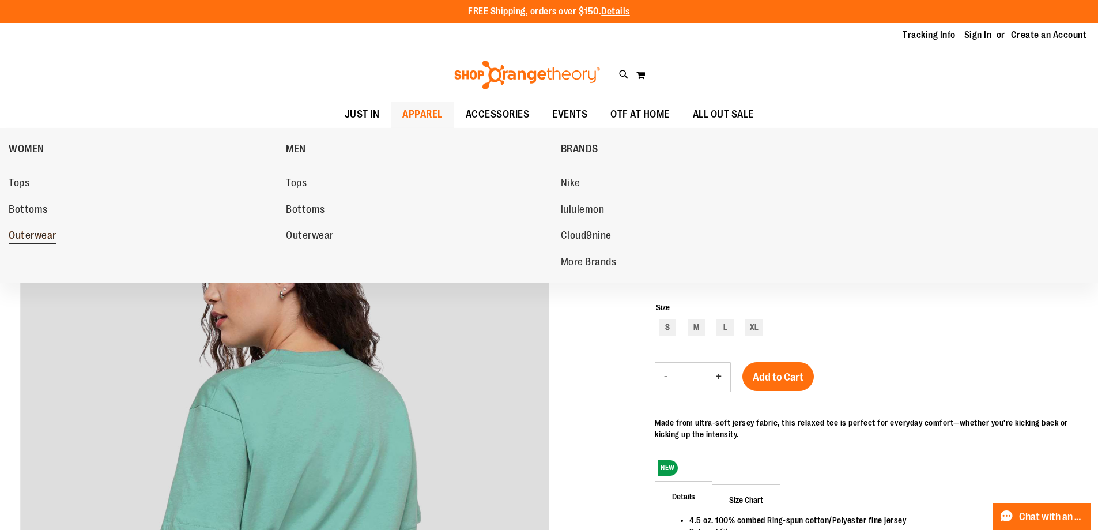
click at [46, 231] on span "Outerwear" at bounding box center [33, 236] width 48 height 14
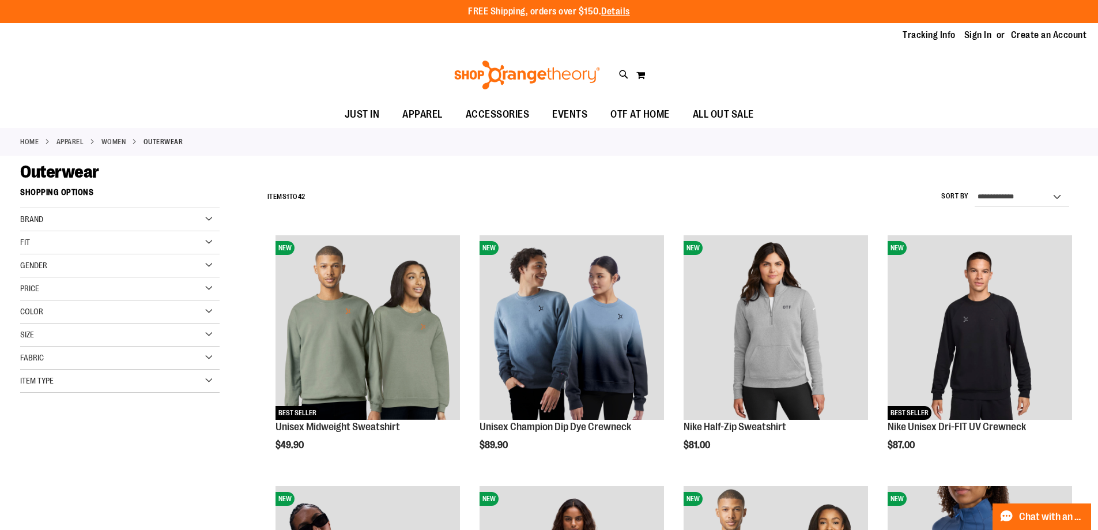
click at [92, 330] on div "Size" at bounding box center [119, 334] width 199 height 23
click at [36, 387] on div "2XL" at bounding box center [30, 384] width 17 height 17
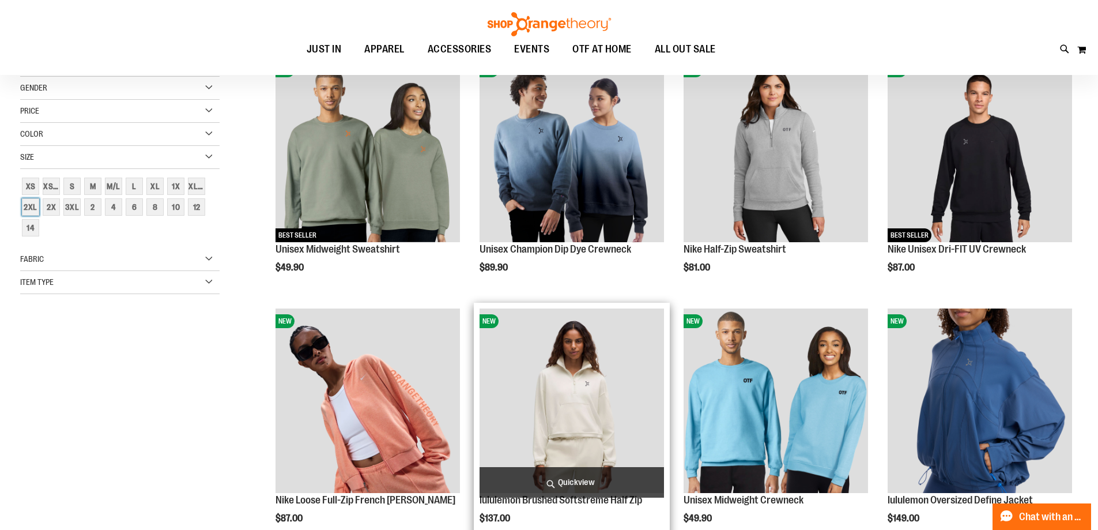
scroll to position [182, 0]
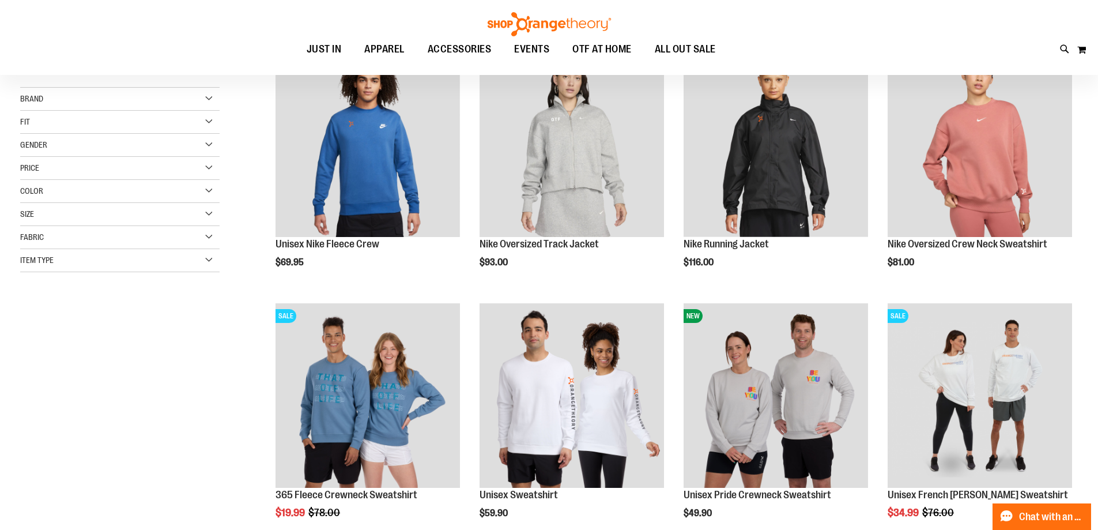
scroll to position [125, 0]
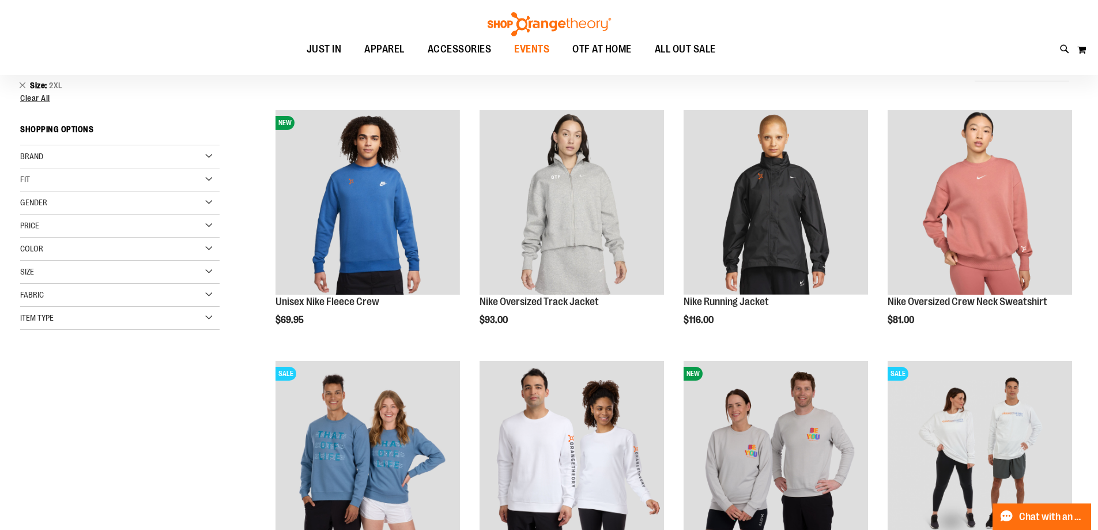
click at [549, 51] on span "EVENTS" at bounding box center [531, 49] width 35 height 26
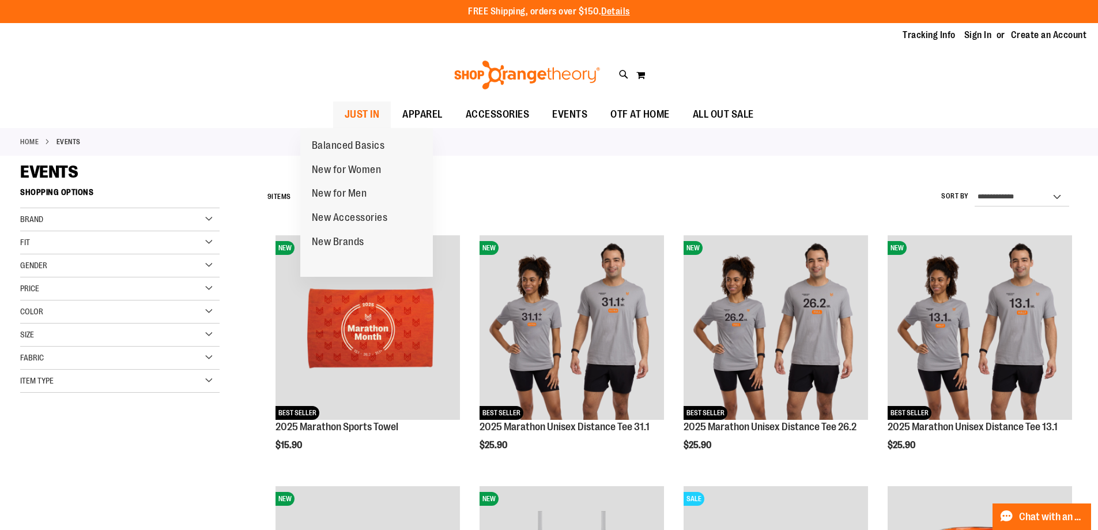
click at [345, 120] on span "JUST IN" at bounding box center [362, 114] width 35 height 26
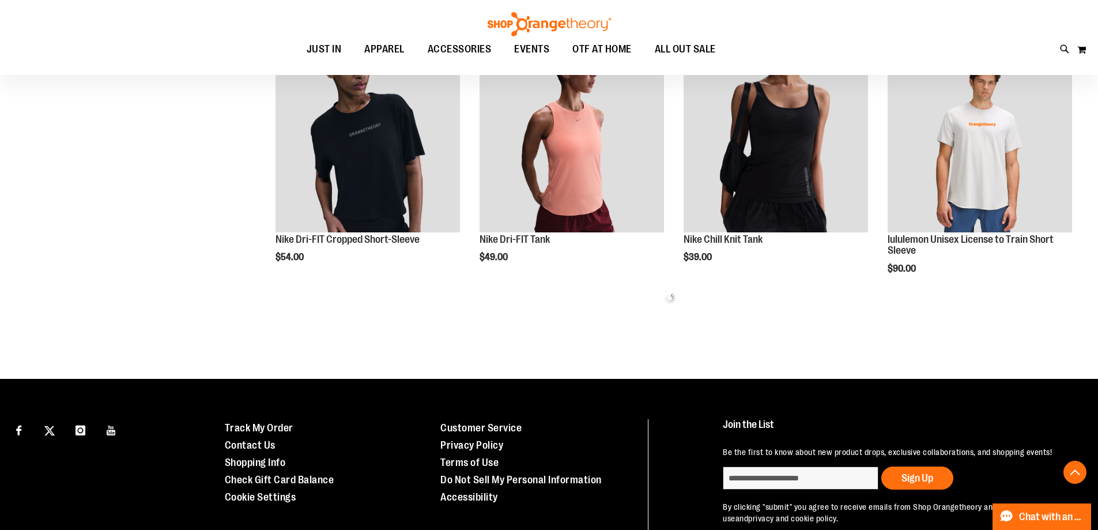
scroll to position [691, 0]
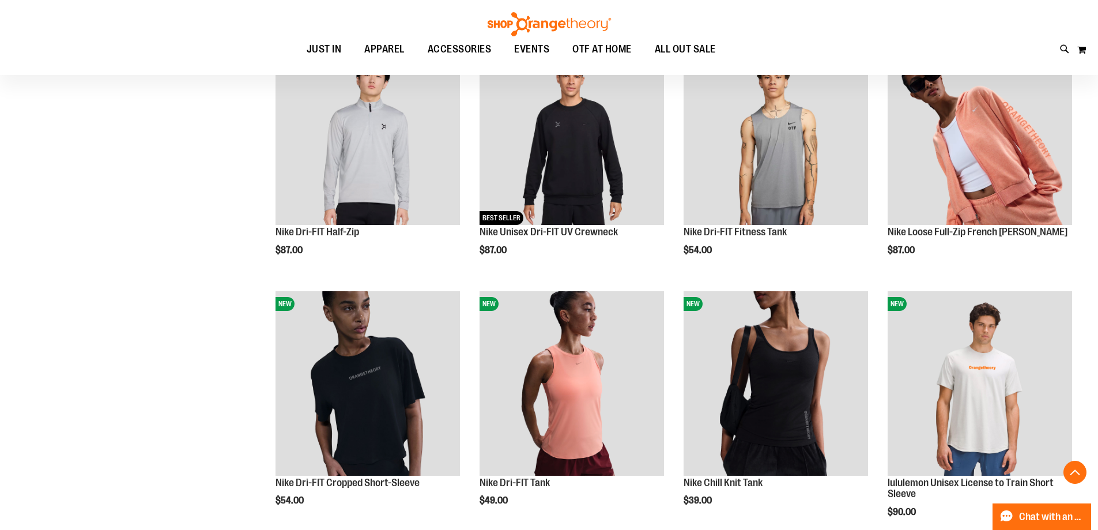
scroll to position [172, 0]
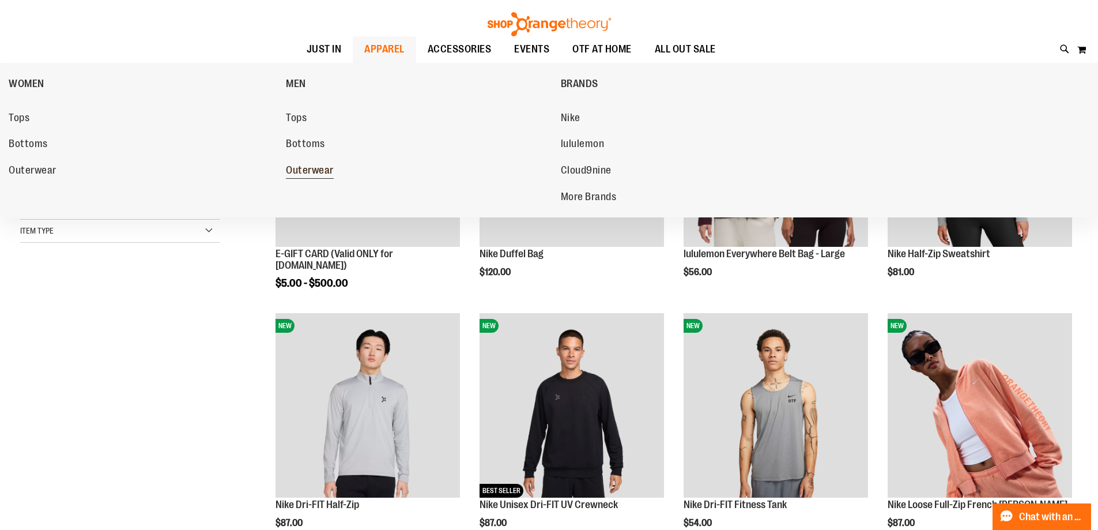
click at [310, 164] on span "Outerwear" at bounding box center [310, 171] width 48 height 14
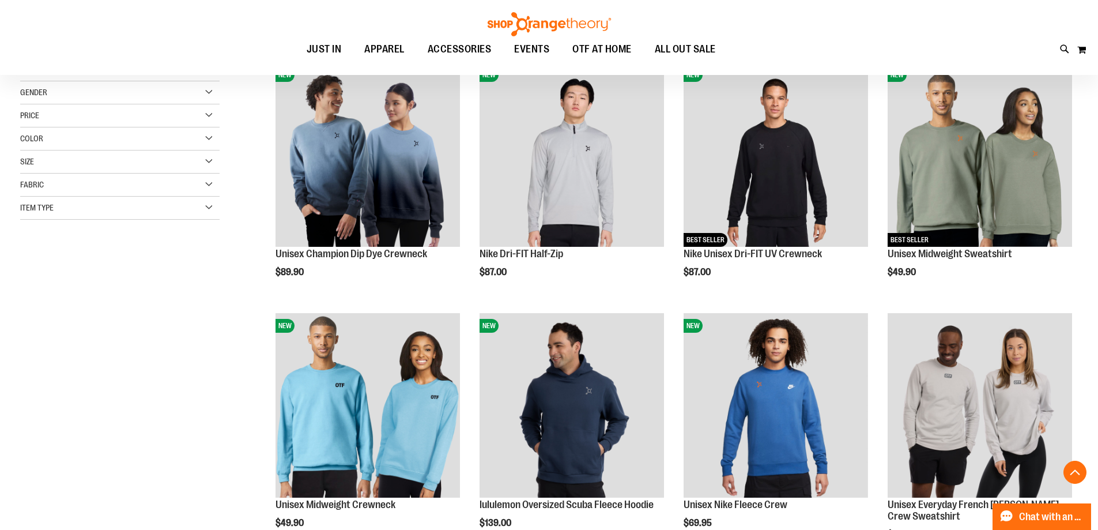
scroll to position [230, 0]
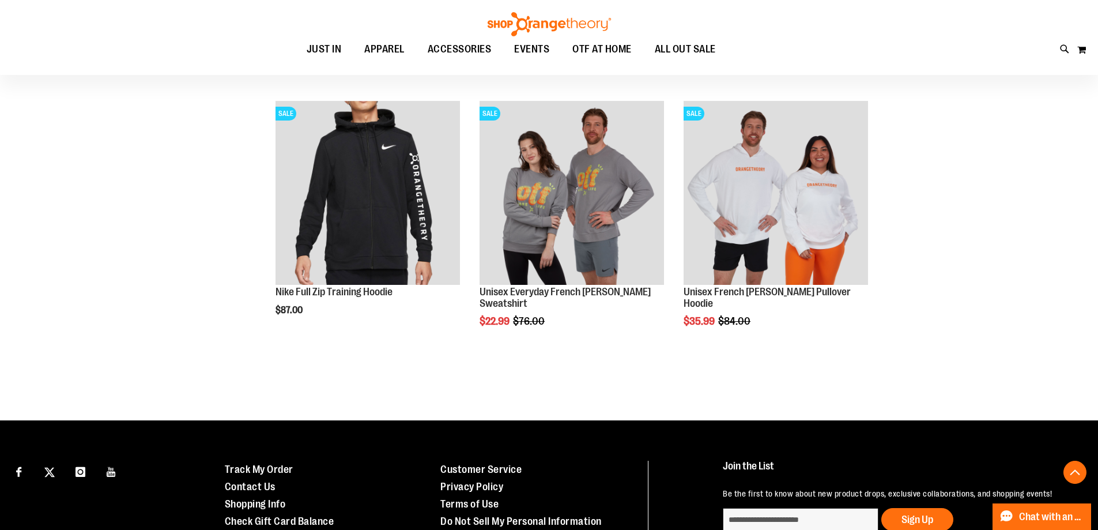
scroll to position [1398, 0]
